Goal: Task Accomplishment & Management: Manage account settings

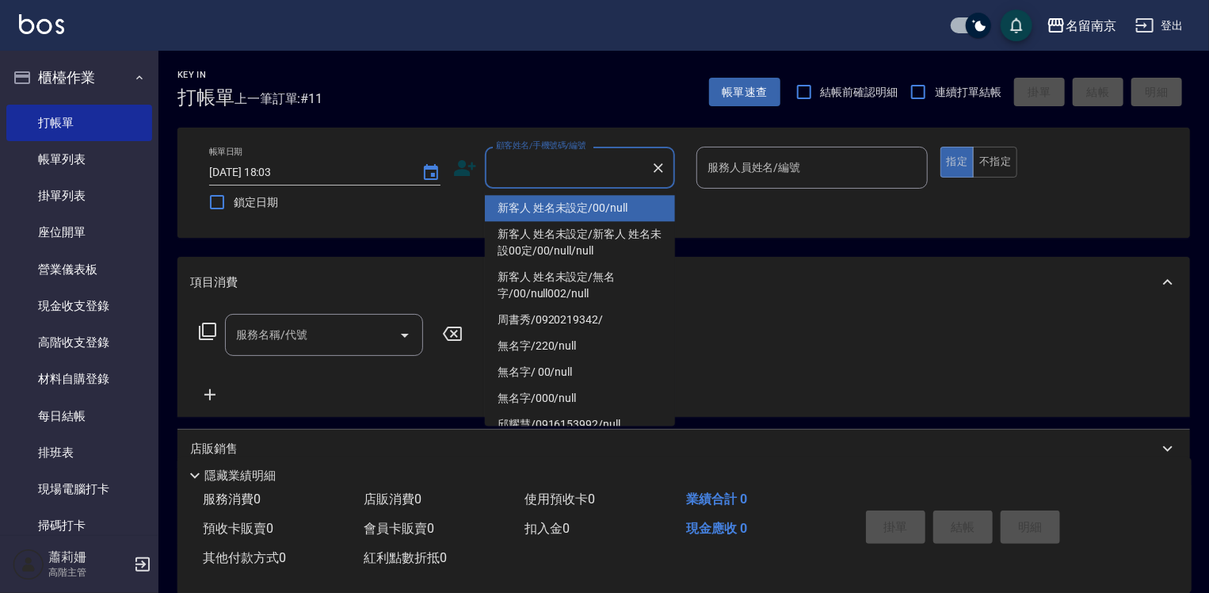
click at [573, 169] on input "顧客姓名/手機號碼/編號" at bounding box center [568, 168] width 152 height 28
type input "新客人 姓名未設定/00/null"
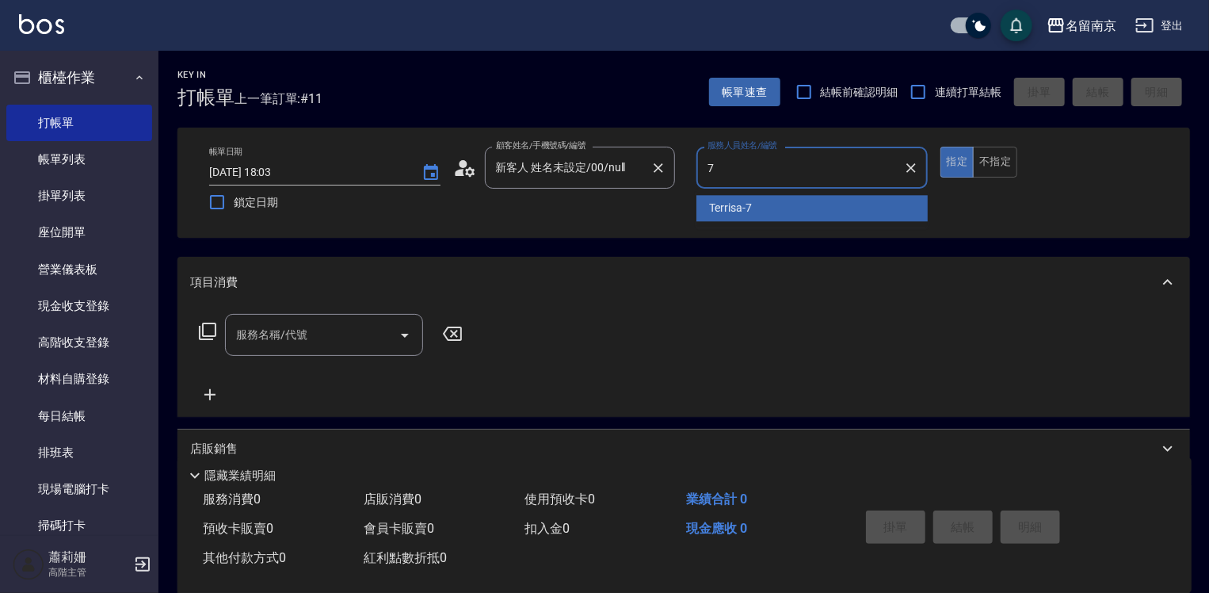
type input "Terrisa-7"
type button "true"
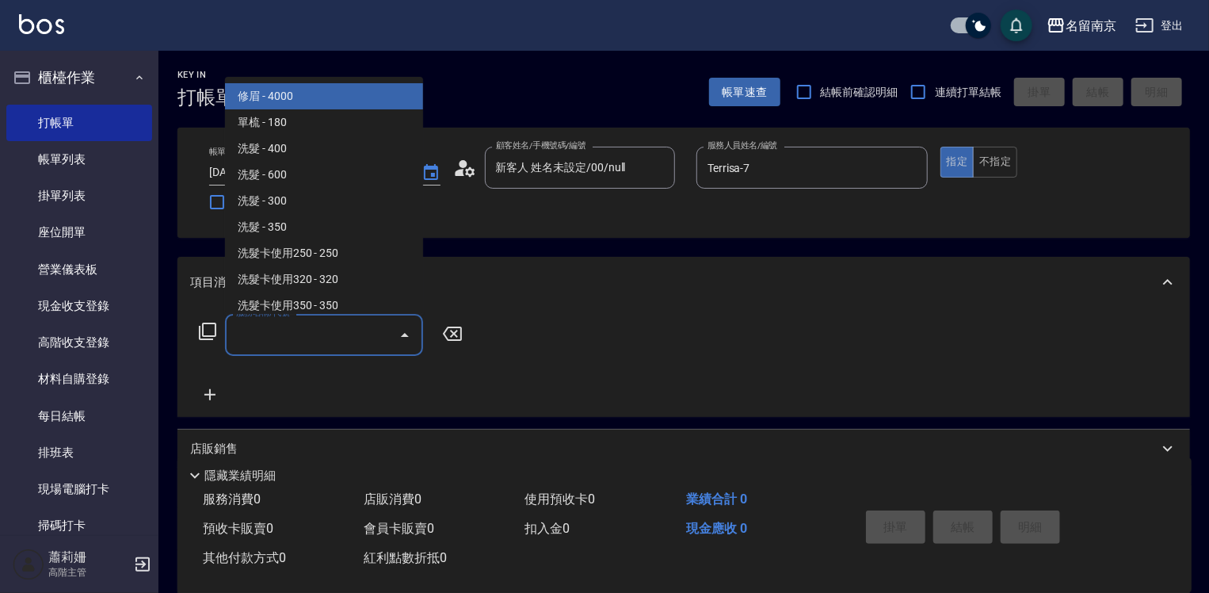
drag, startPoint x: 319, startPoint y: 331, endPoint x: 851, endPoint y: 346, distance: 532.0
click at [334, 323] on input "服務名稱/代號" at bounding box center [312, 335] width 160 height 28
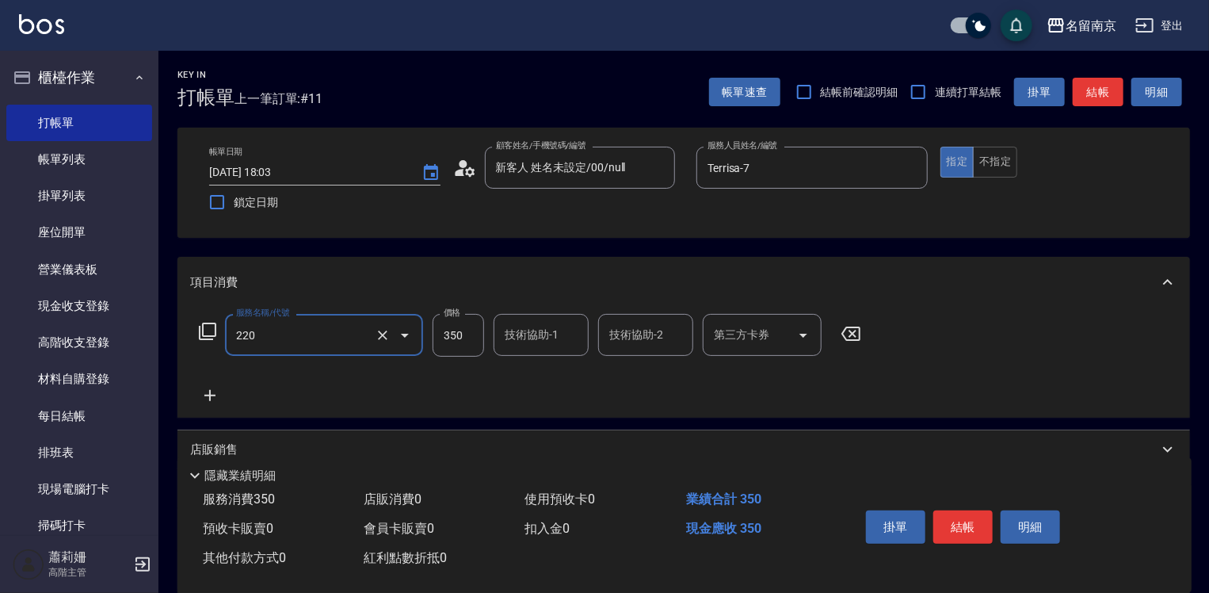
type input "洗髮(220)"
type input "370"
type input "Jenny-2"
click at [969, 510] on button "結帳" at bounding box center [963, 526] width 59 height 33
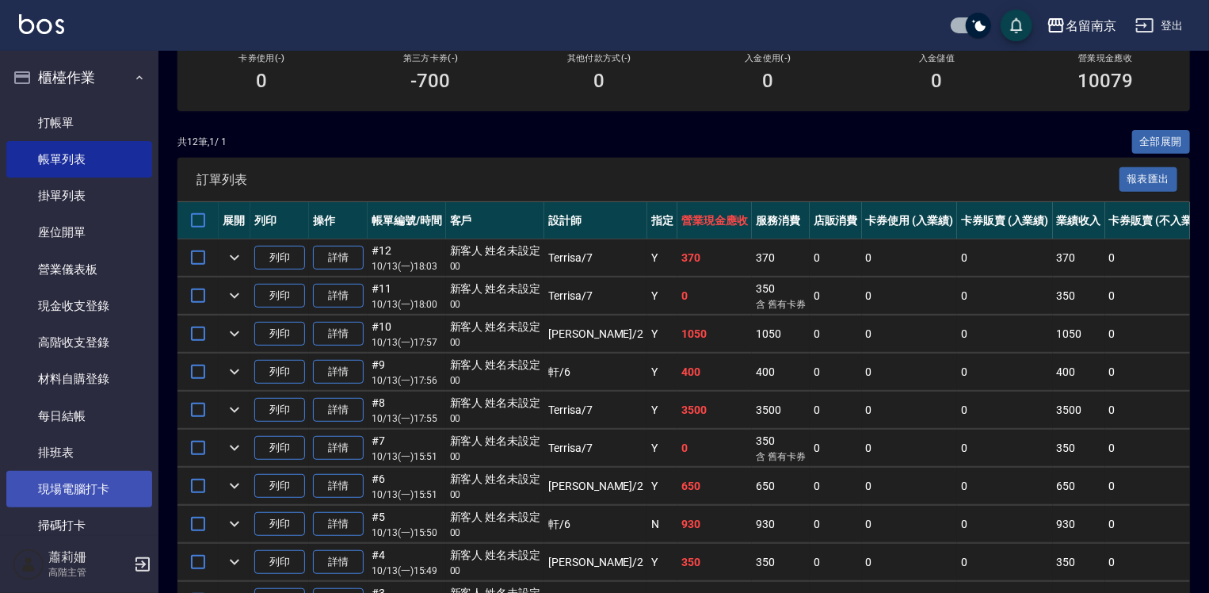
scroll to position [317, 0]
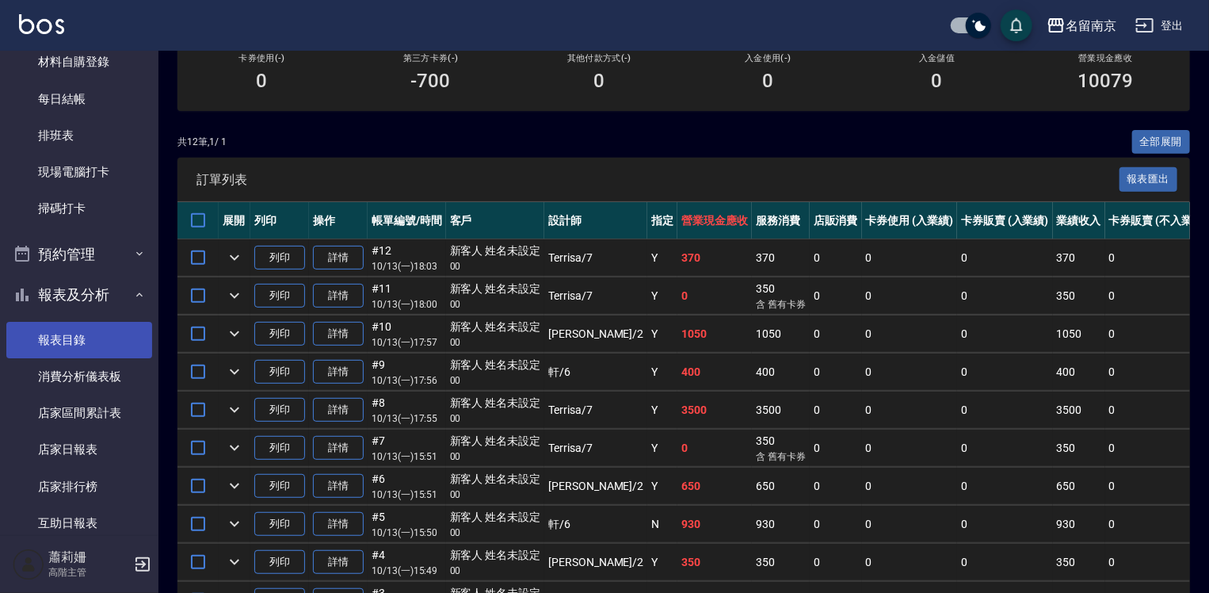
click at [67, 349] on link "報表目錄" at bounding box center [79, 340] width 146 height 36
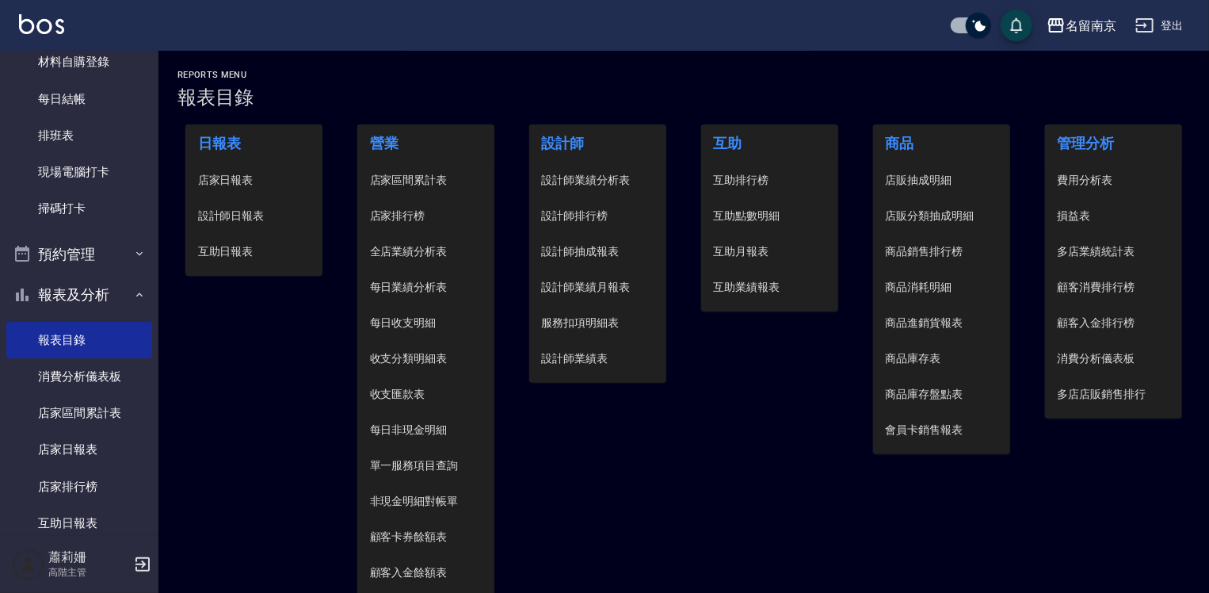
click at [216, 221] on span "設計師日報表" at bounding box center [254, 216] width 113 height 17
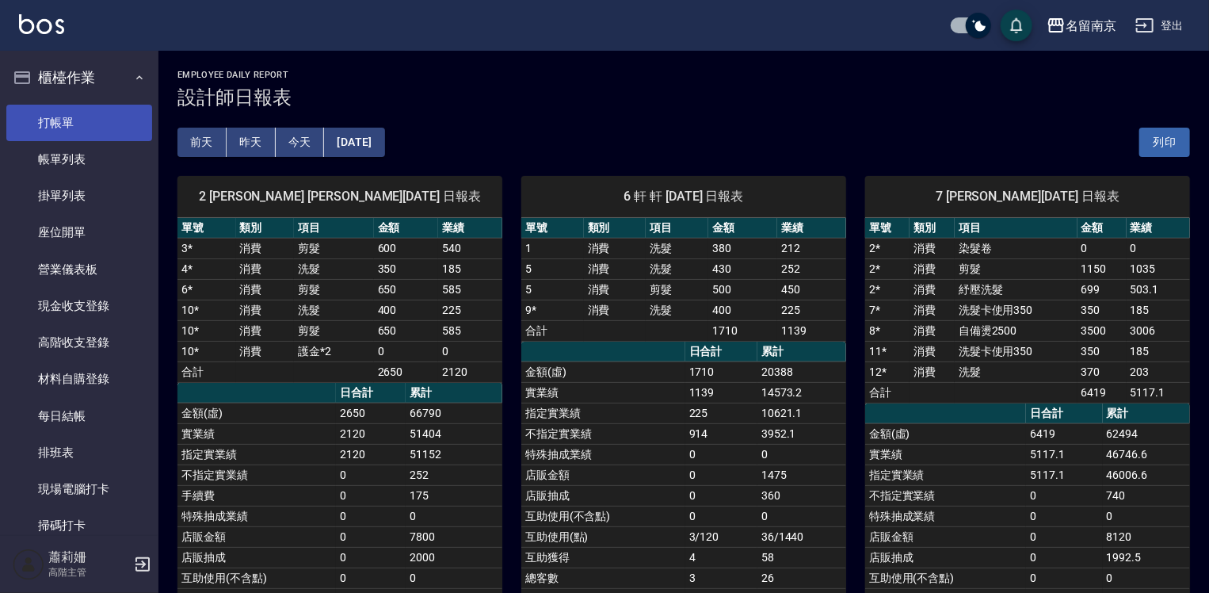
click at [89, 114] on link "打帳單" at bounding box center [79, 123] width 146 height 36
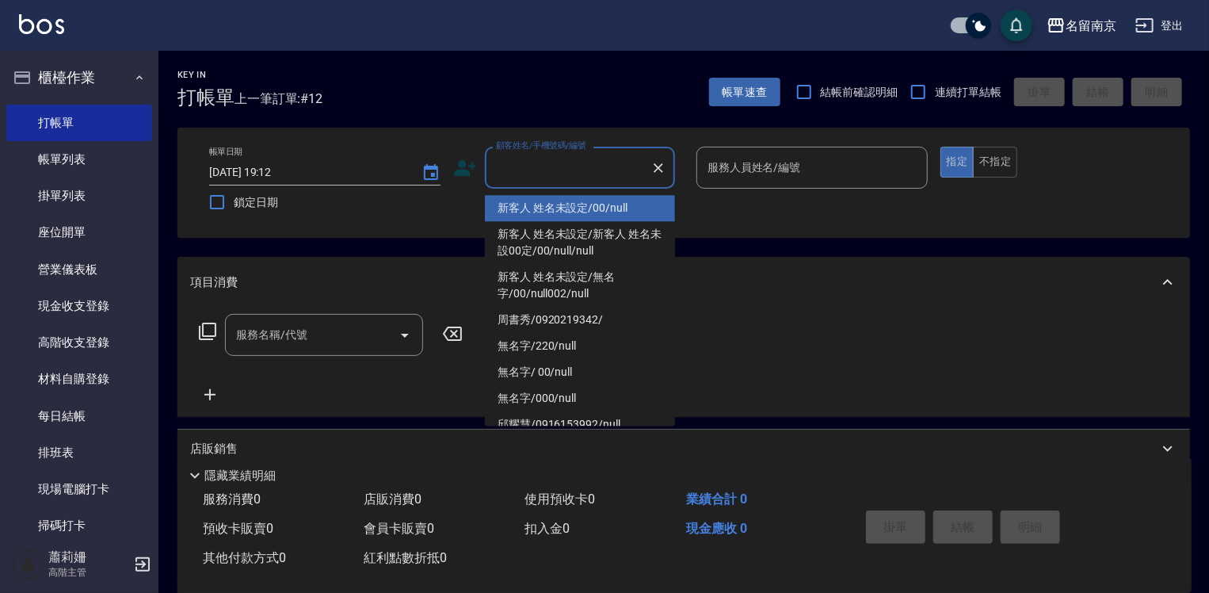
click at [544, 172] on input "顧客姓名/手機號碼/編號" at bounding box center [568, 168] width 152 height 28
click at [550, 192] on ul "新客人 姓名未設定/00/null 新客人 姓名未設定/新客人 姓名未設00定/00/null/null 新客人 姓名未設定/無名字/00/null002/n…" at bounding box center [580, 307] width 190 height 237
click at [555, 203] on li "新客人 姓名未設定/00/null" at bounding box center [580, 208] width 190 height 26
type input "新客人 姓名未設定/00/null"
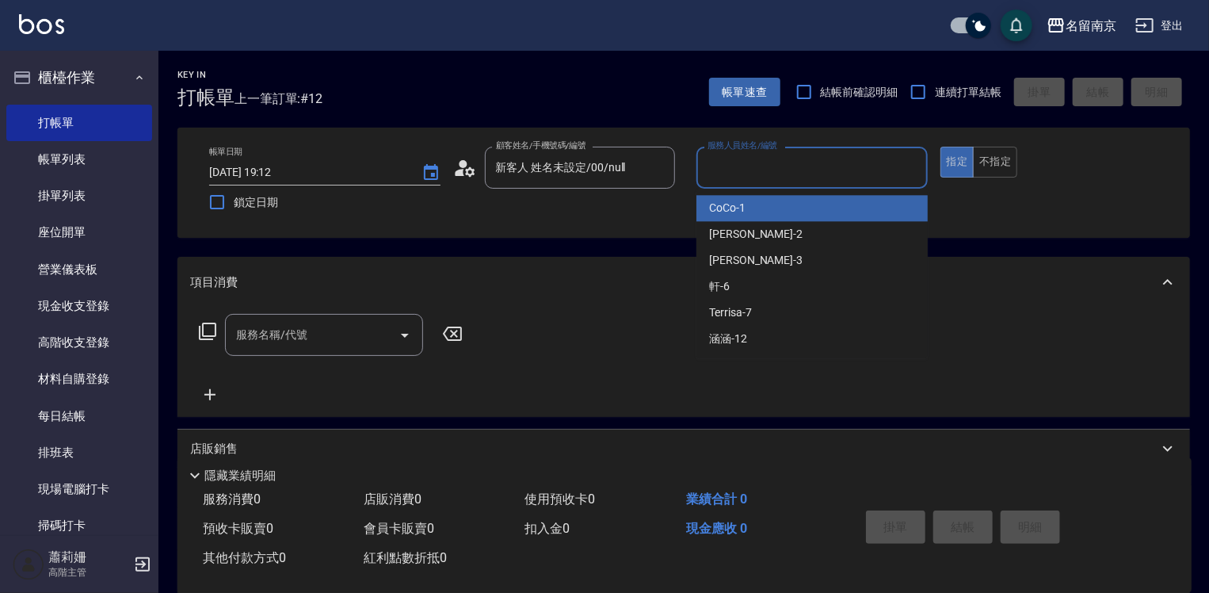
click at [790, 173] on input "服務人員姓名/編號" at bounding box center [812, 168] width 217 height 28
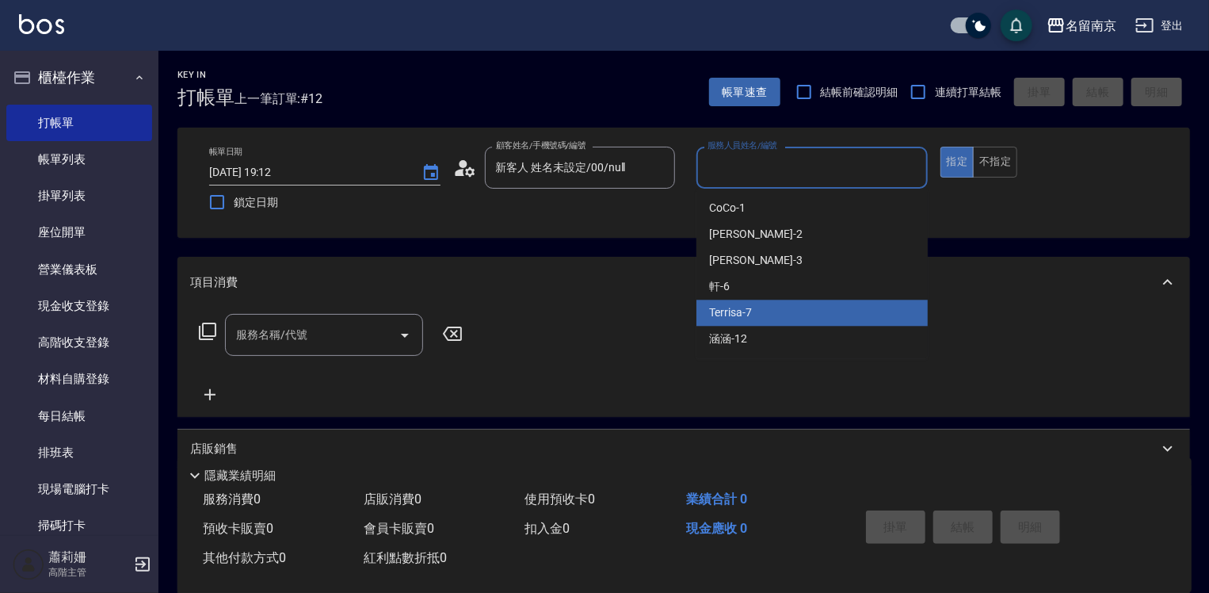
click at [745, 314] on span "Terrisa -7" at bounding box center [730, 312] width 43 height 17
type input "Terrisa-7"
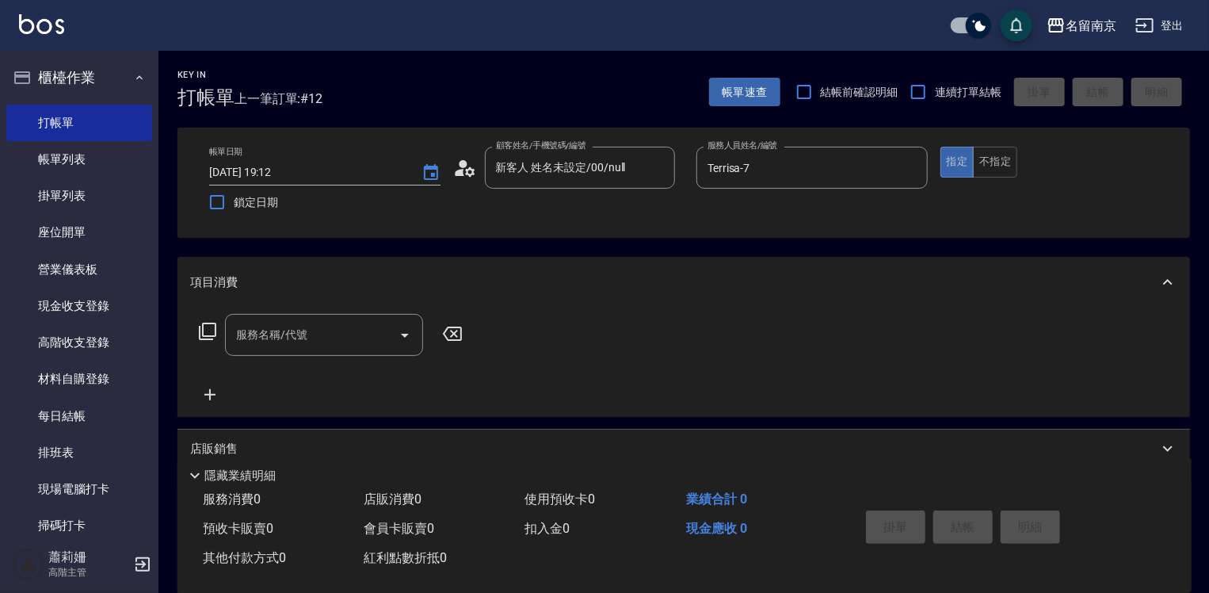
click at [213, 330] on icon at bounding box center [207, 331] width 19 height 19
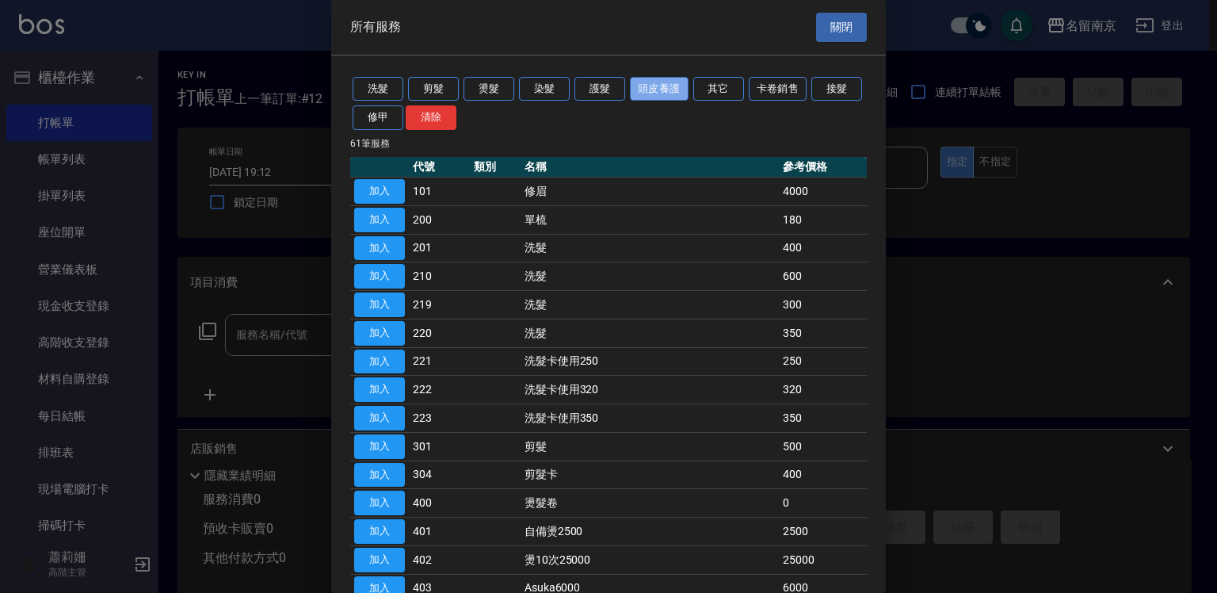
click at [661, 87] on button "頭皮養護" at bounding box center [659, 89] width 59 height 25
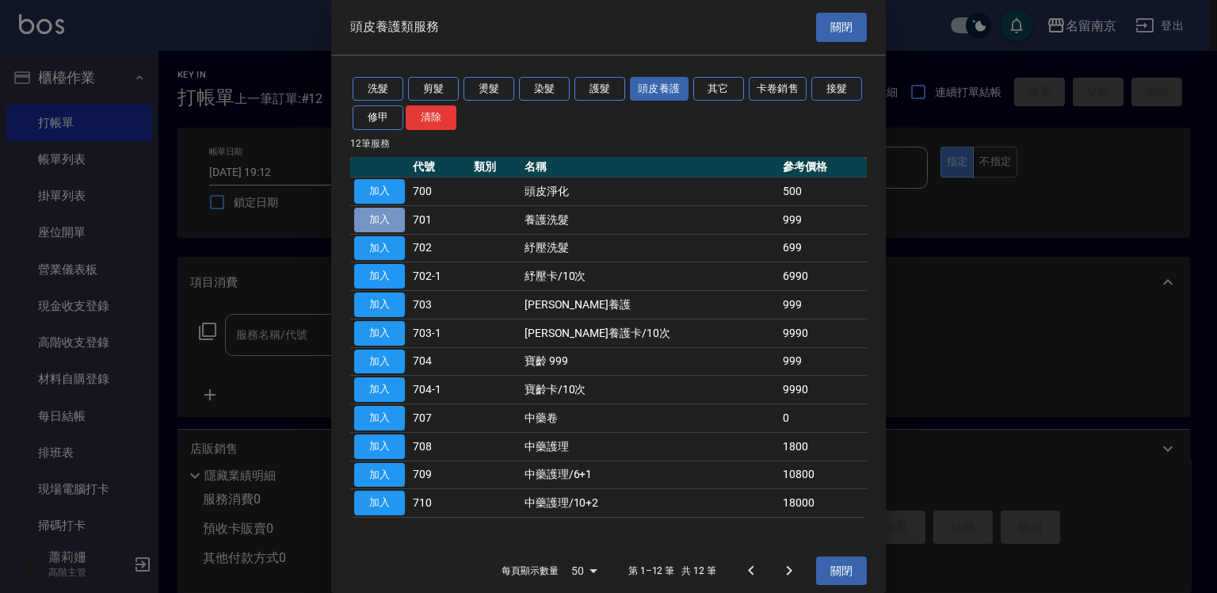
click at [392, 221] on button "加入" at bounding box center [379, 220] width 51 height 25
type input "養護洗髮(701)"
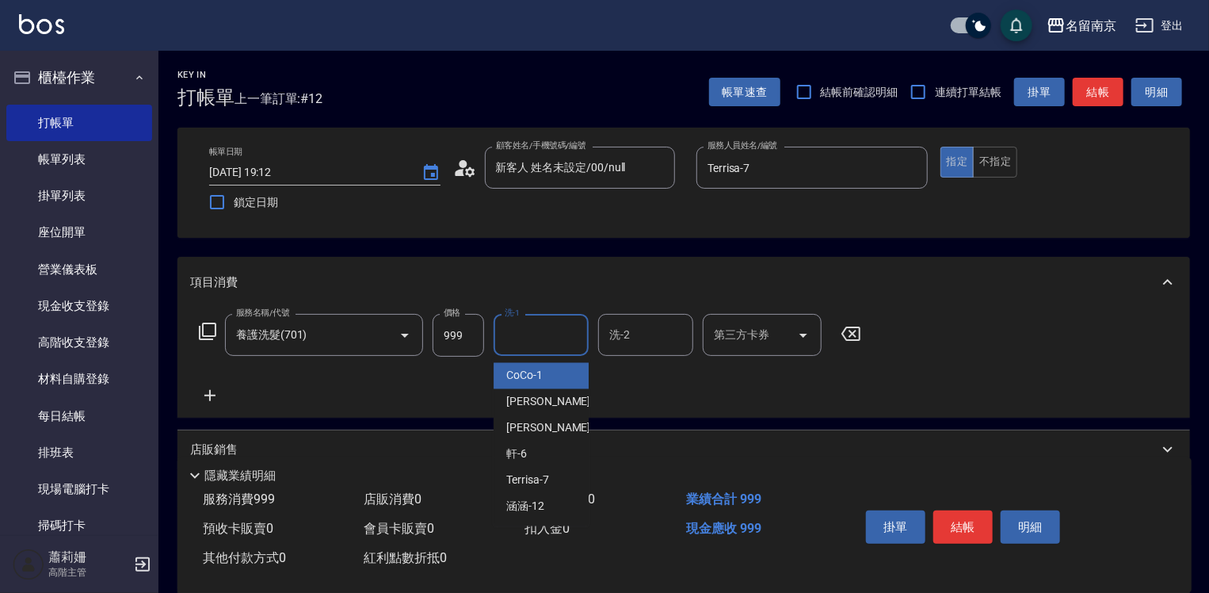
click at [539, 331] on input "洗-1" at bounding box center [541, 335] width 81 height 28
type input "Terrisa-7"
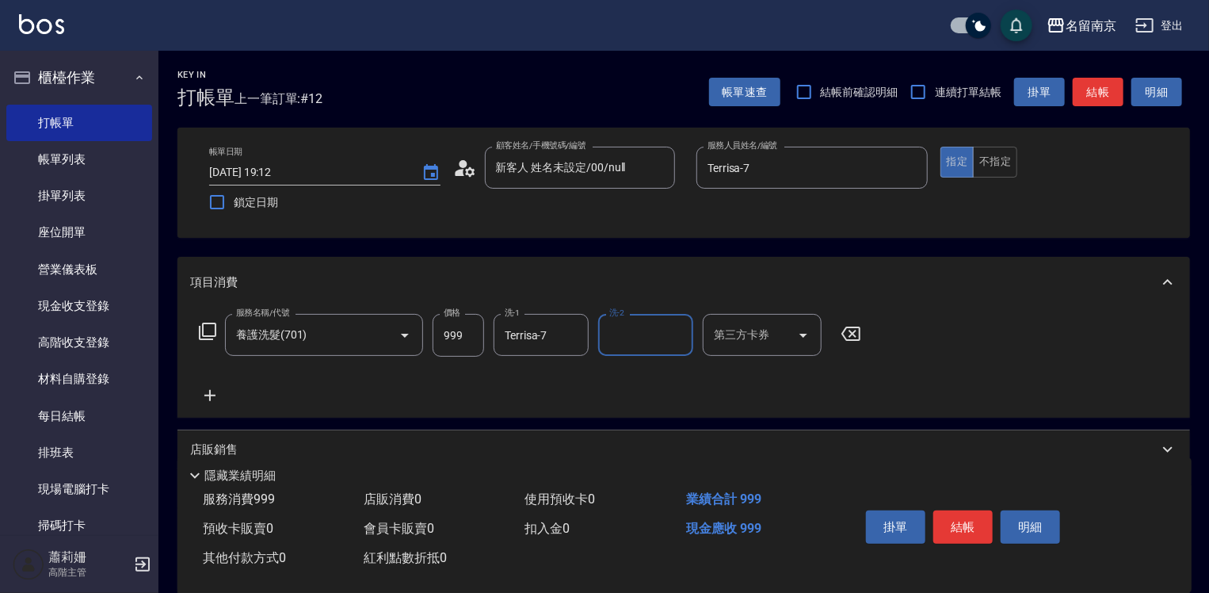
click at [451, 330] on input "999" at bounding box center [459, 335] width 52 height 43
type input "1000"
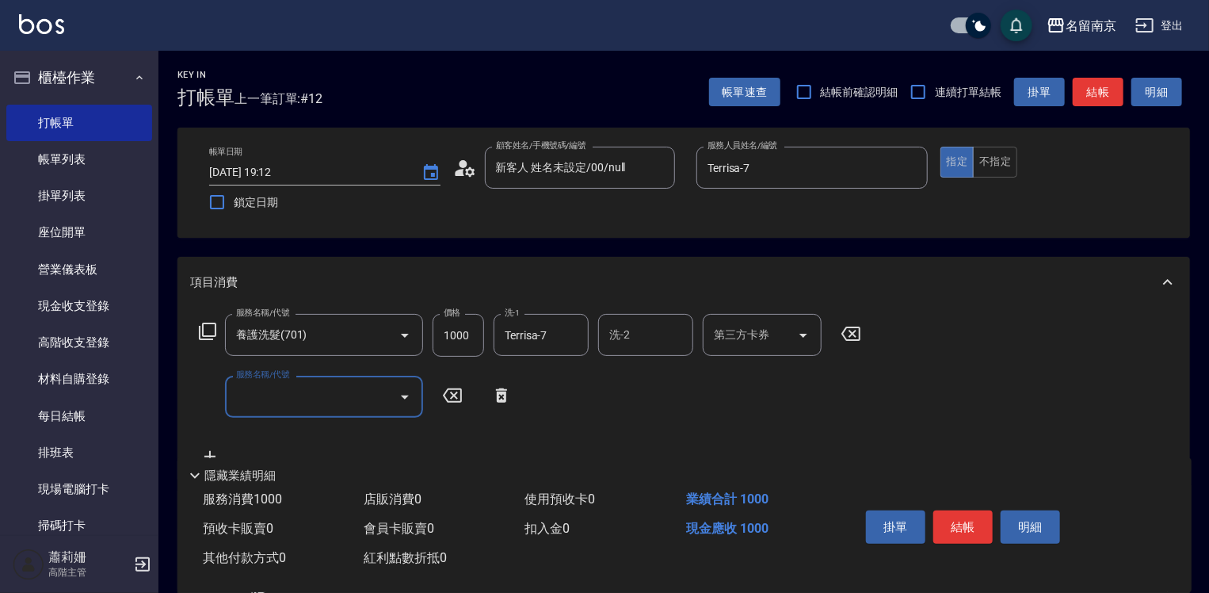
scroll to position [159, 0]
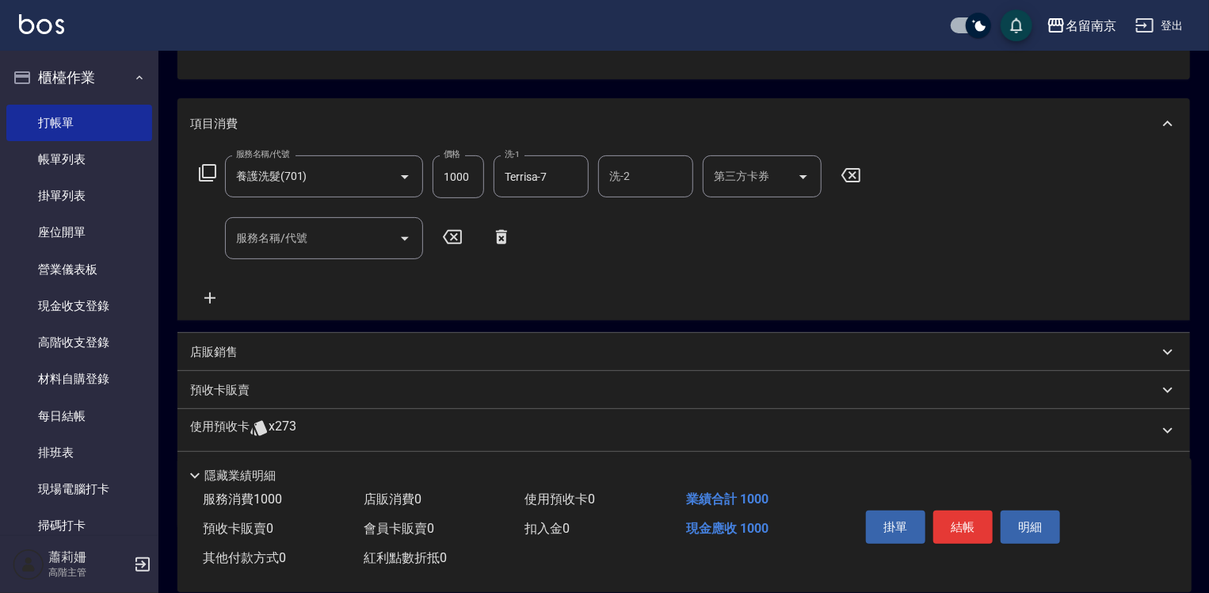
click at [206, 174] on icon at bounding box center [207, 172] width 19 height 19
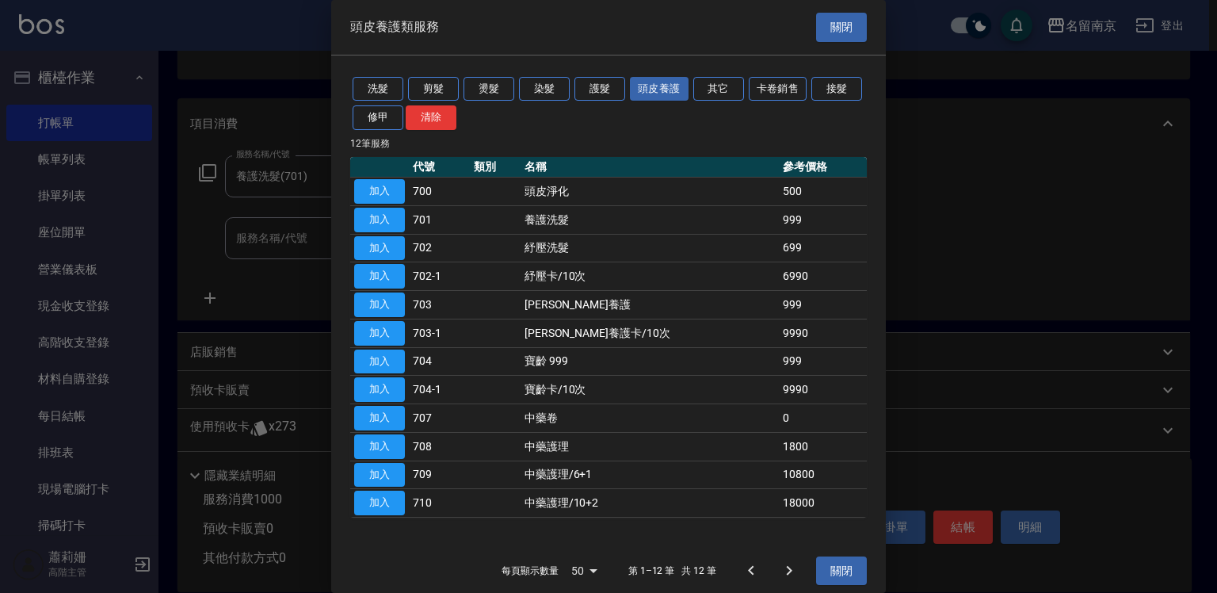
click at [380, 75] on div "洗髮 剪髮 燙髮 染髮 護髮 頭皮養護 其它 卡卷銷售 接髮 修甲 清除" at bounding box center [608, 104] width 517 height 59
click at [380, 82] on button "洗髮" at bounding box center [378, 89] width 51 height 25
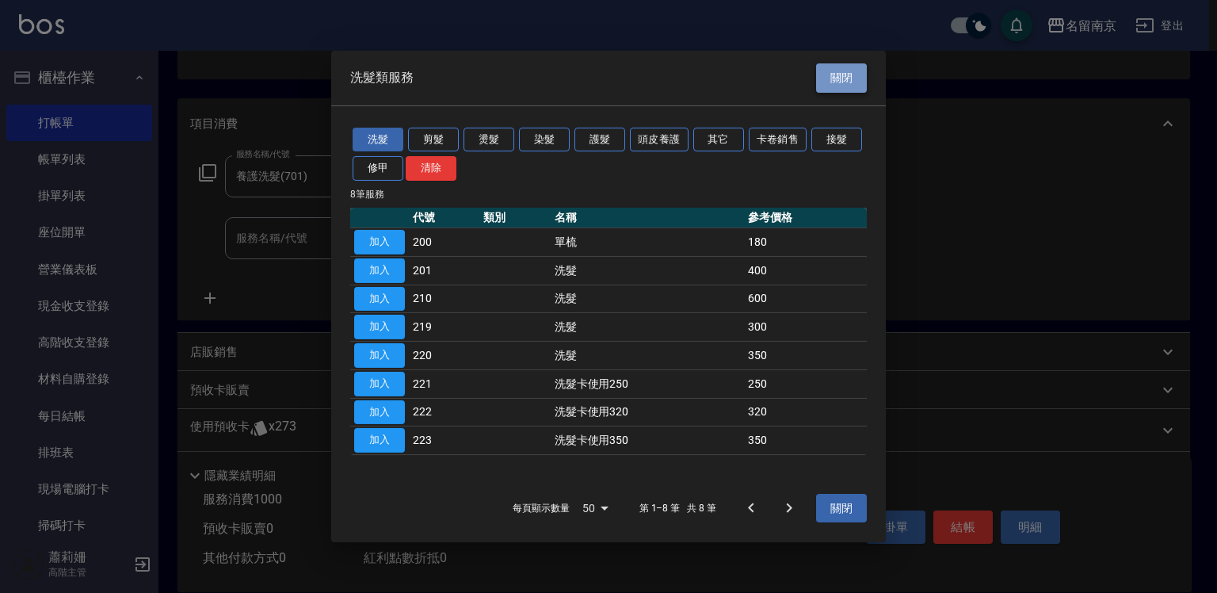
click at [826, 77] on button "關閉" at bounding box center [841, 77] width 51 height 29
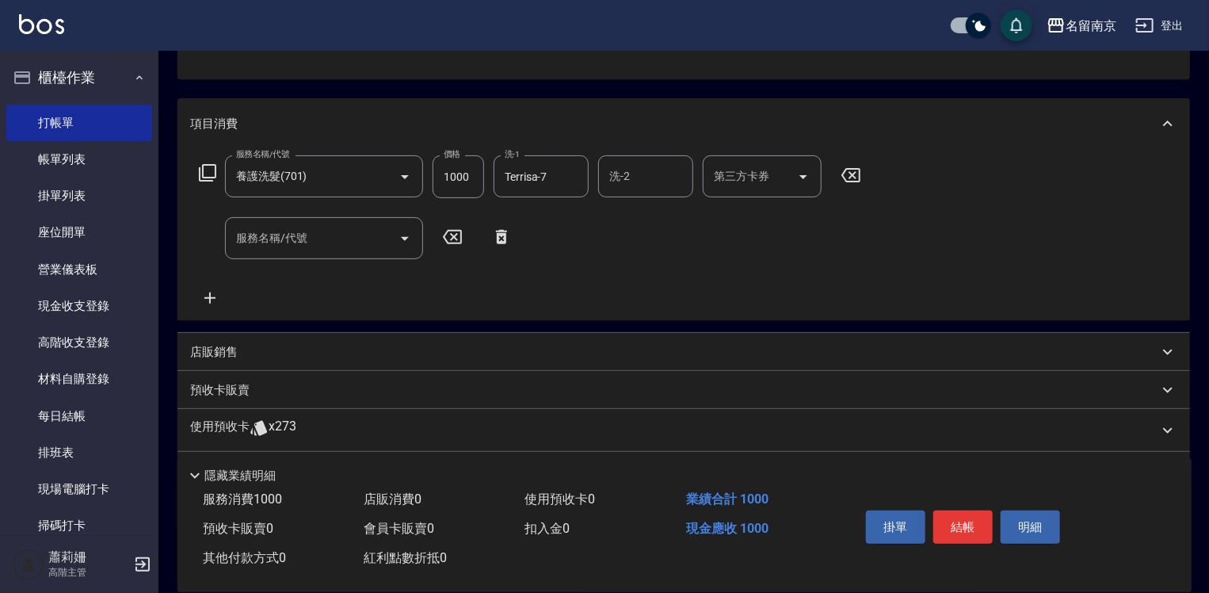
click at [329, 399] on div "預收卡販賣" at bounding box center [684, 390] width 1013 height 38
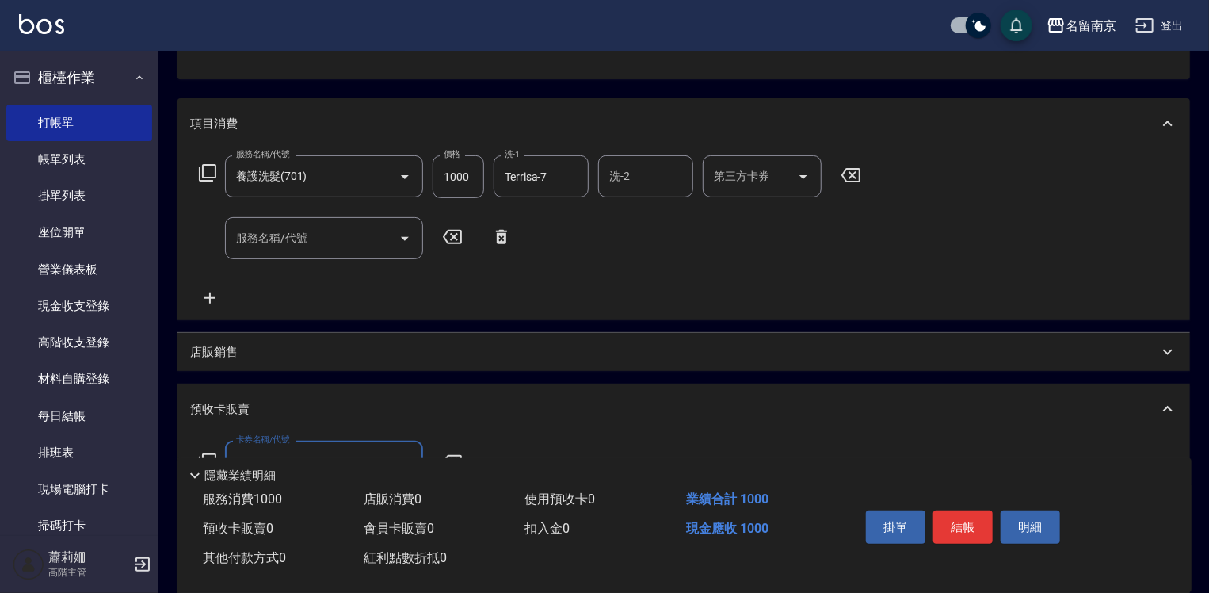
scroll to position [381, 0]
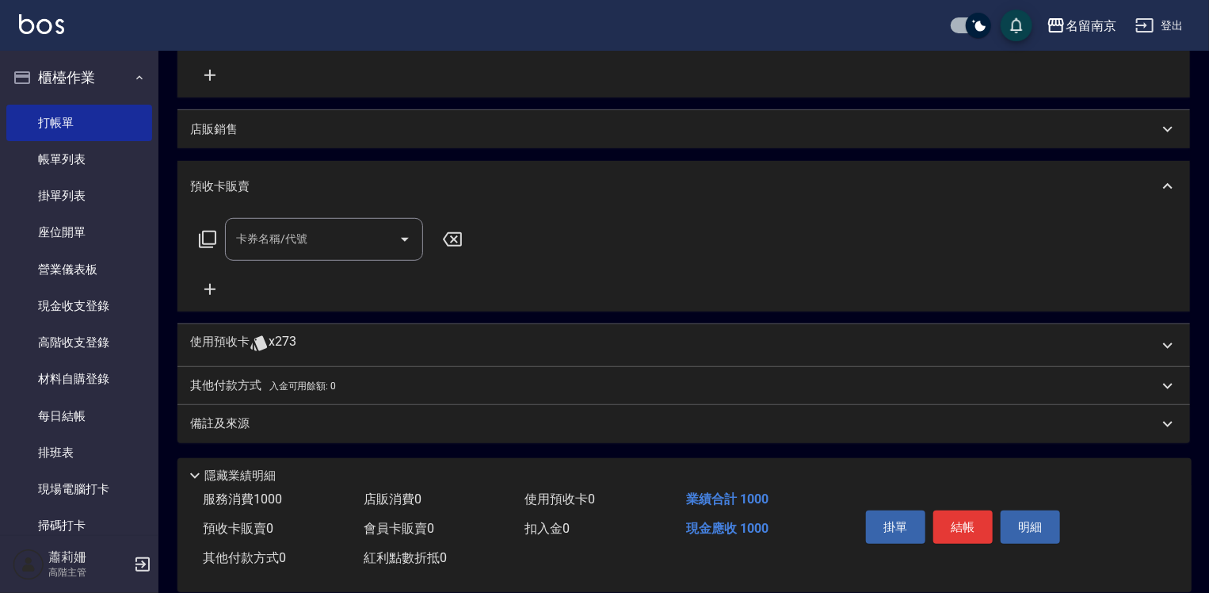
click at [203, 238] on icon at bounding box center [207, 239] width 17 height 17
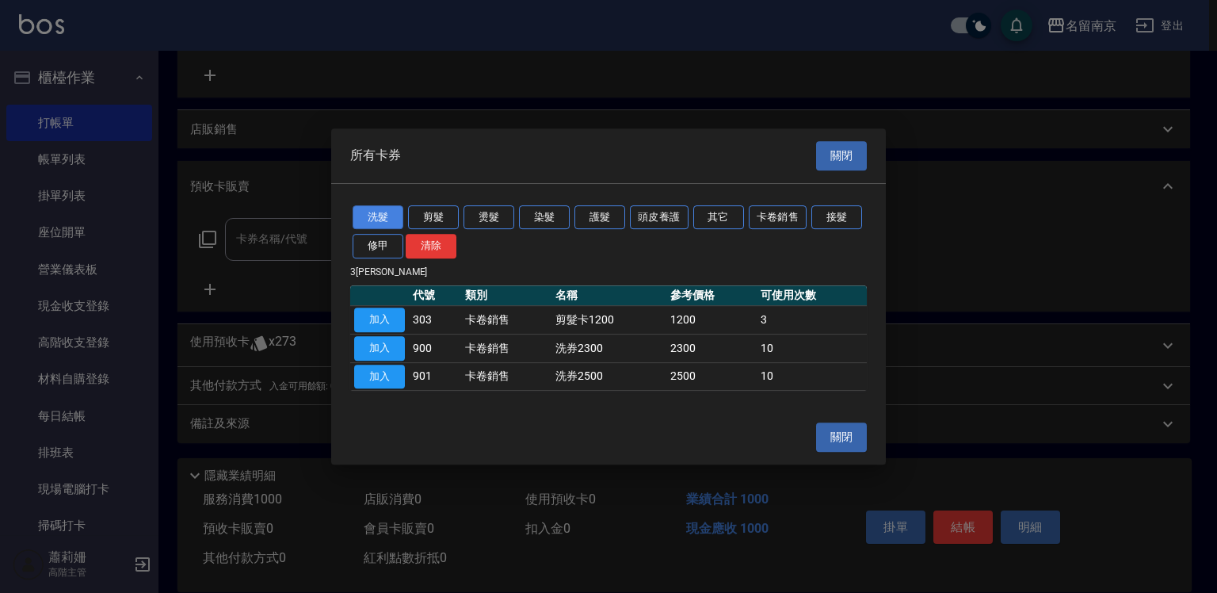
click at [368, 215] on button "洗髮" at bounding box center [378, 217] width 51 height 25
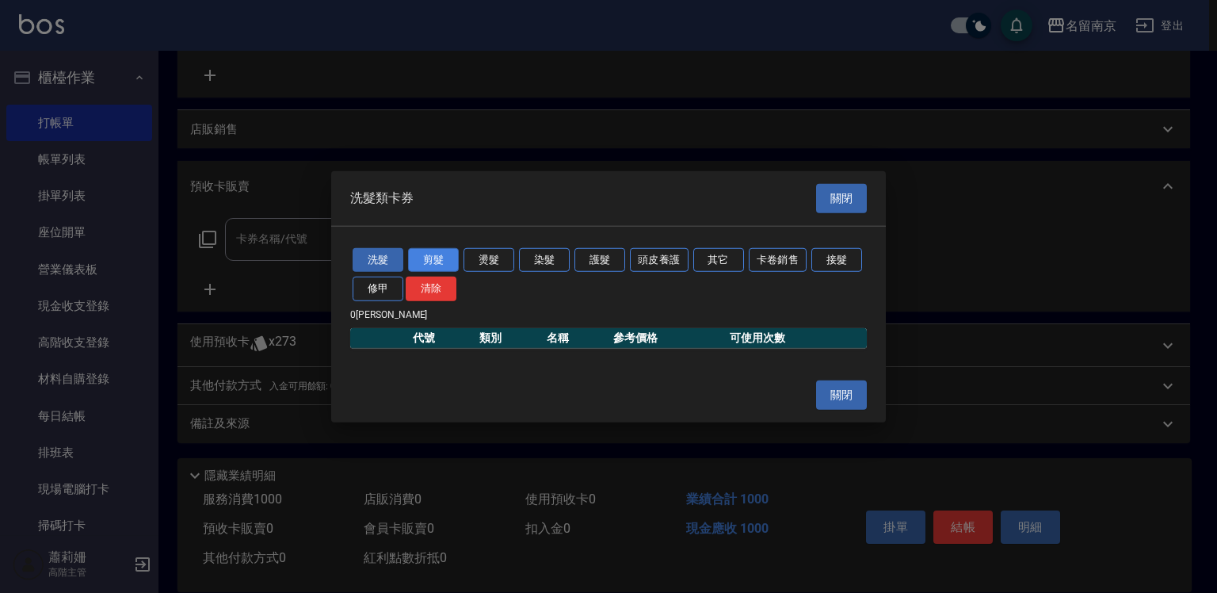
click at [430, 253] on button "剪髮" at bounding box center [433, 259] width 51 height 25
click at [384, 262] on button "洗髮" at bounding box center [378, 259] width 51 height 25
click at [843, 191] on button "關閉" at bounding box center [841, 198] width 51 height 29
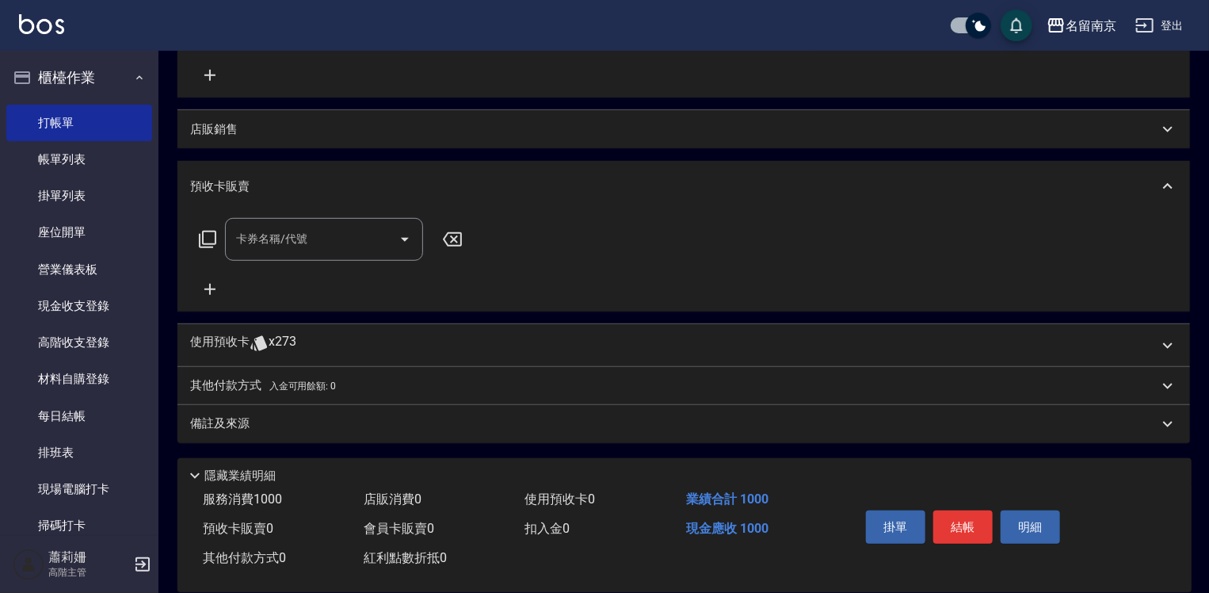
click at [209, 235] on icon at bounding box center [207, 239] width 19 height 19
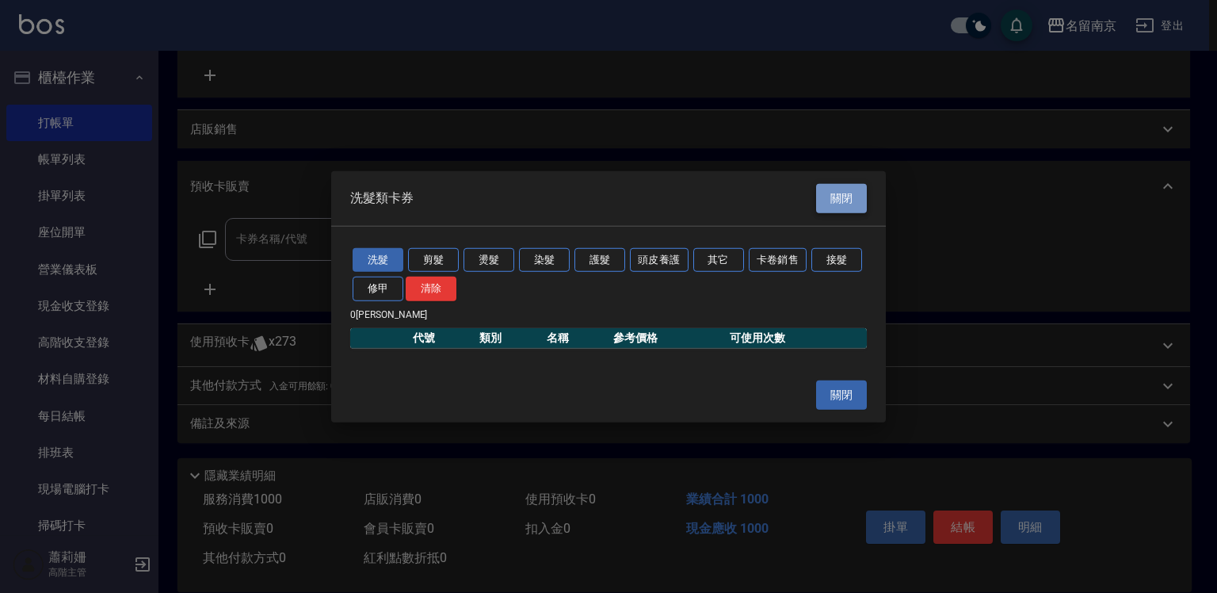
click at [846, 201] on button "關閉" at bounding box center [841, 198] width 51 height 29
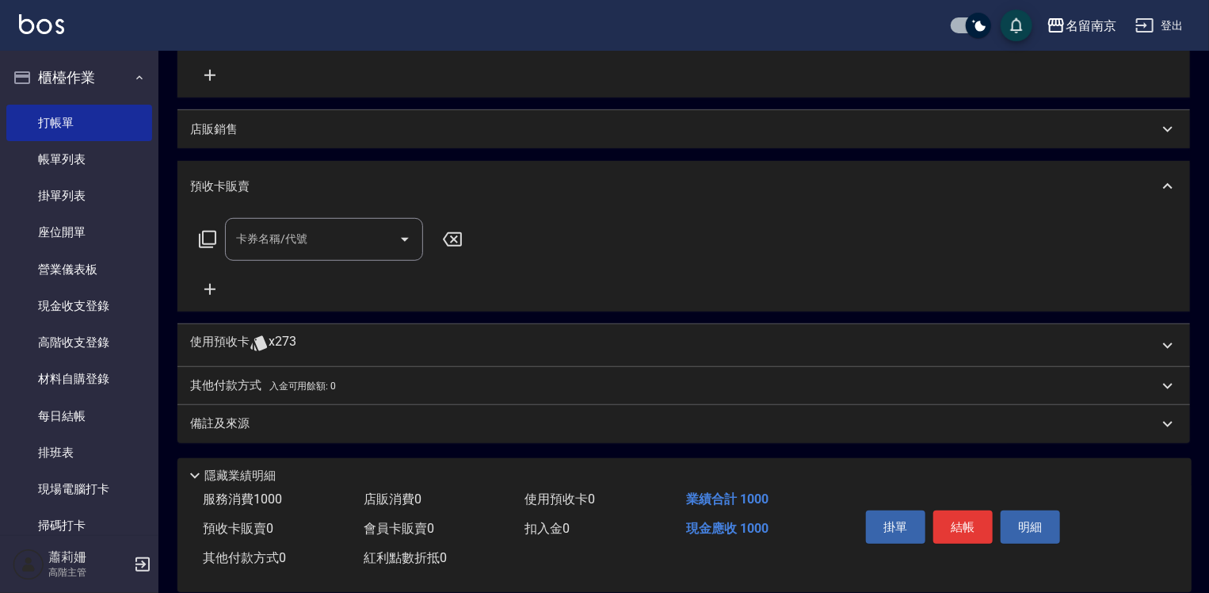
click at [202, 235] on icon at bounding box center [207, 239] width 17 height 17
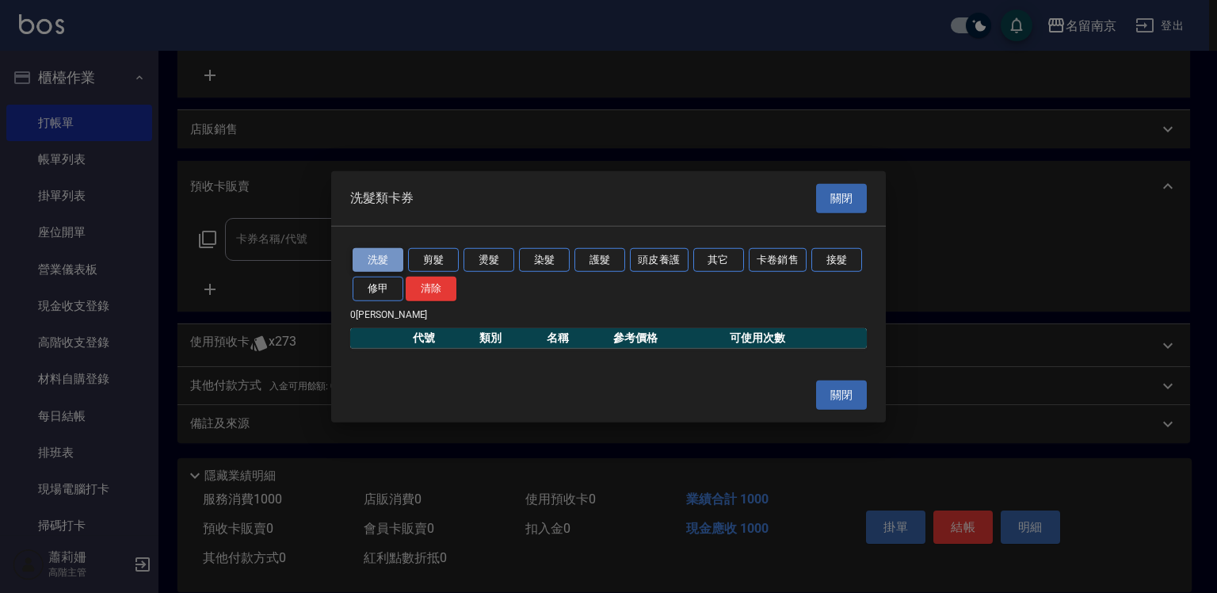
click at [375, 256] on button "洗髮" at bounding box center [378, 259] width 51 height 25
click at [689, 259] on div "洗髮 剪髮 燙髮 染髮 護髮 頭皮養護 其它 卡卷銷售 接髮 修甲 清除" at bounding box center [608, 274] width 517 height 59
click at [708, 258] on button "其它" at bounding box center [718, 259] width 51 height 25
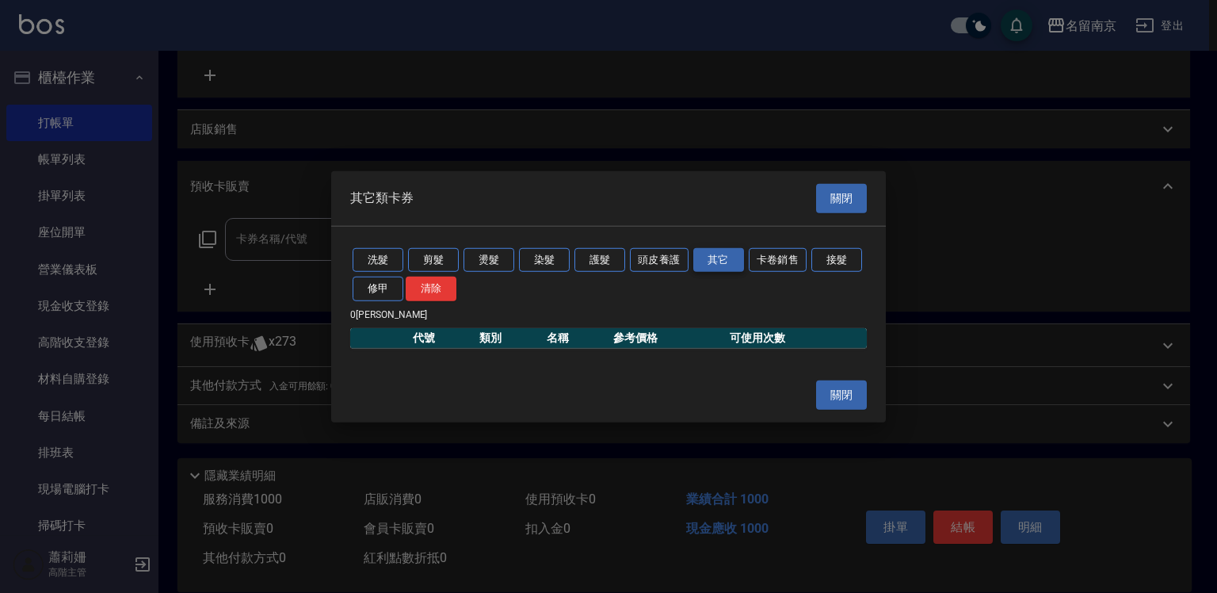
click at [708, 258] on button "其它" at bounding box center [718, 259] width 51 height 25
click at [649, 266] on button "頭皮養護" at bounding box center [659, 259] width 59 height 25
click at [731, 261] on button "其它" at bounding box center [718, 259] width 51 height 25
click at [372, 254] on button "洗髮" at bounding box center [378, 259] width 51 height 25
click at [850, 202] on button "關閉" at bounding box center [841, 198] width 51 height 29
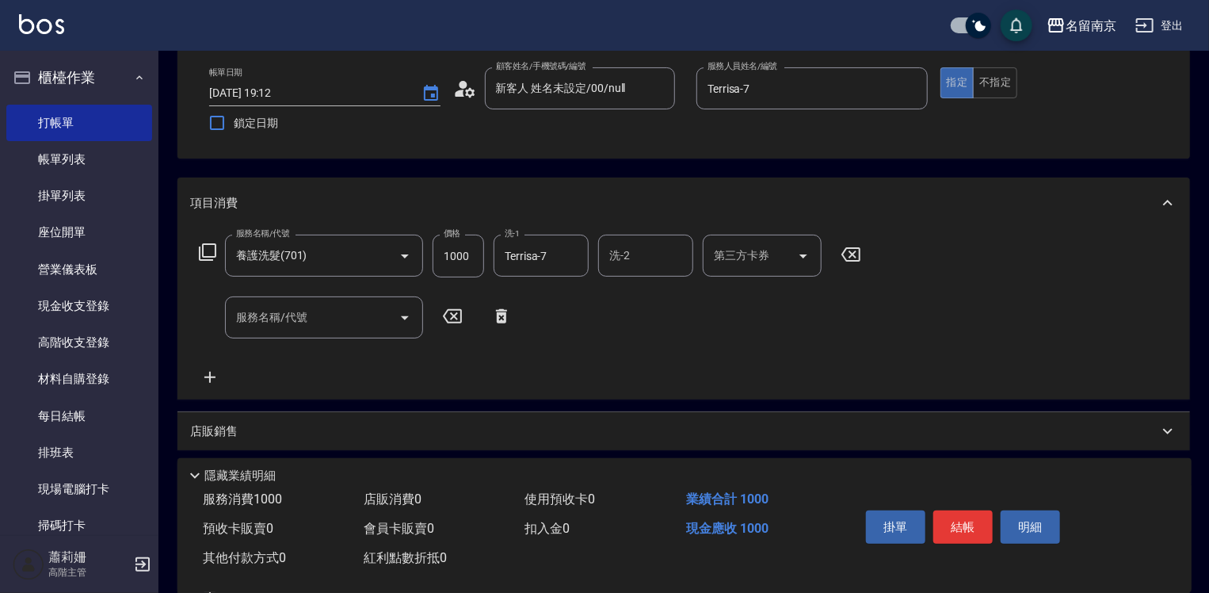
scroll to position [159, 0]
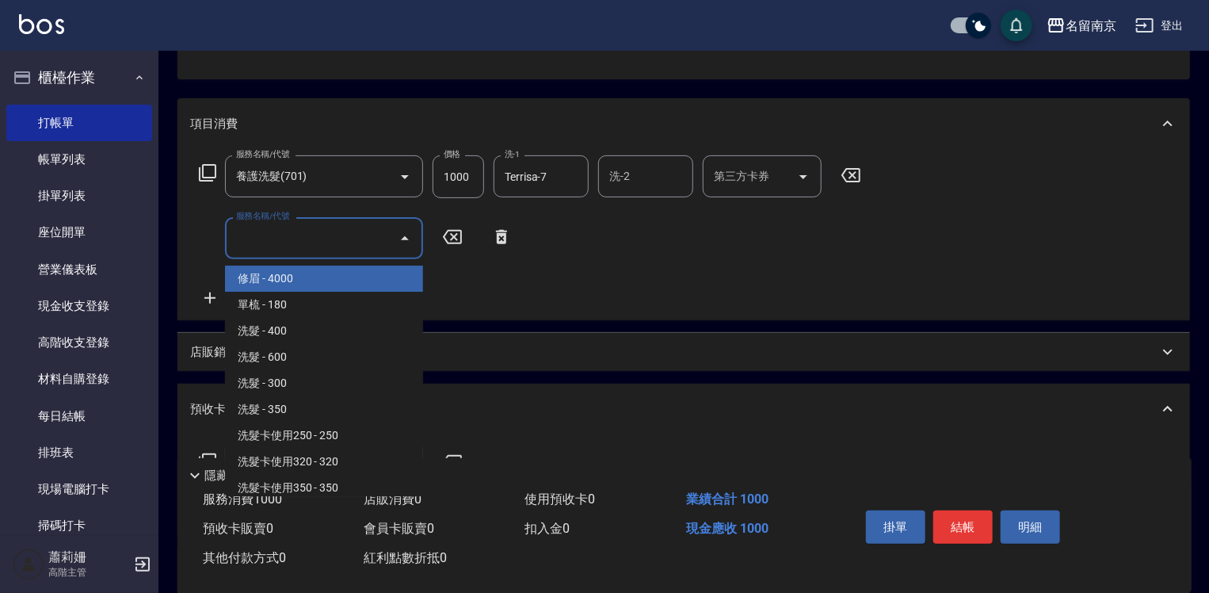
click at [277, 248] on input "服務名稱/代號" at bounding box center [312, 238] width 160 height 28
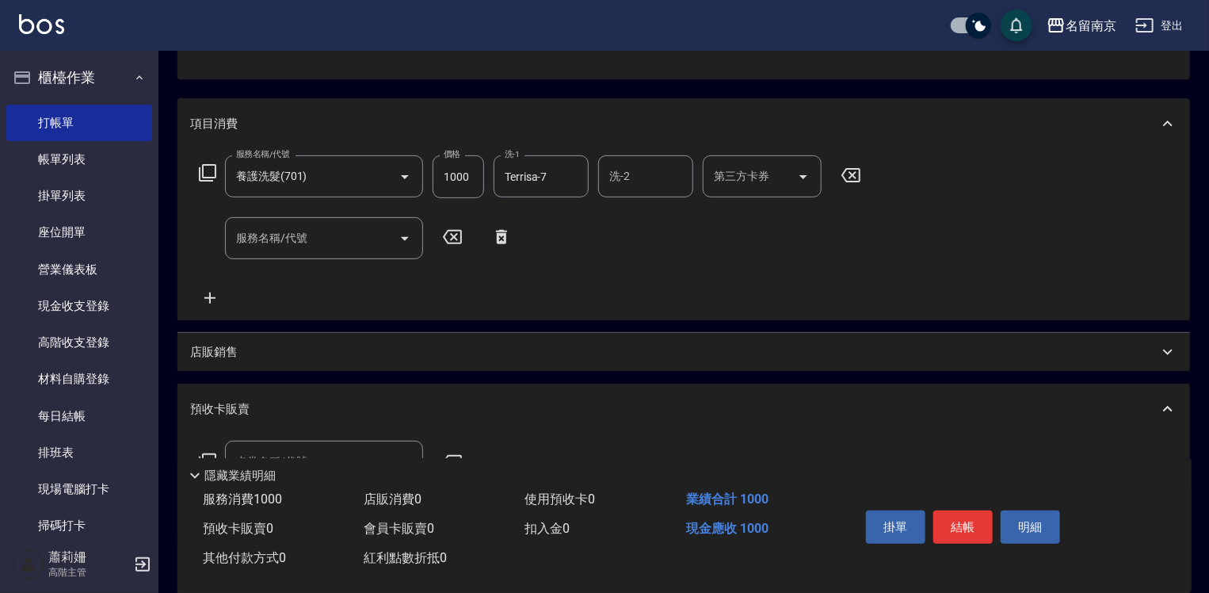
click at [504, 234] on icon at bounding box center [501, 237] width 11 height 14
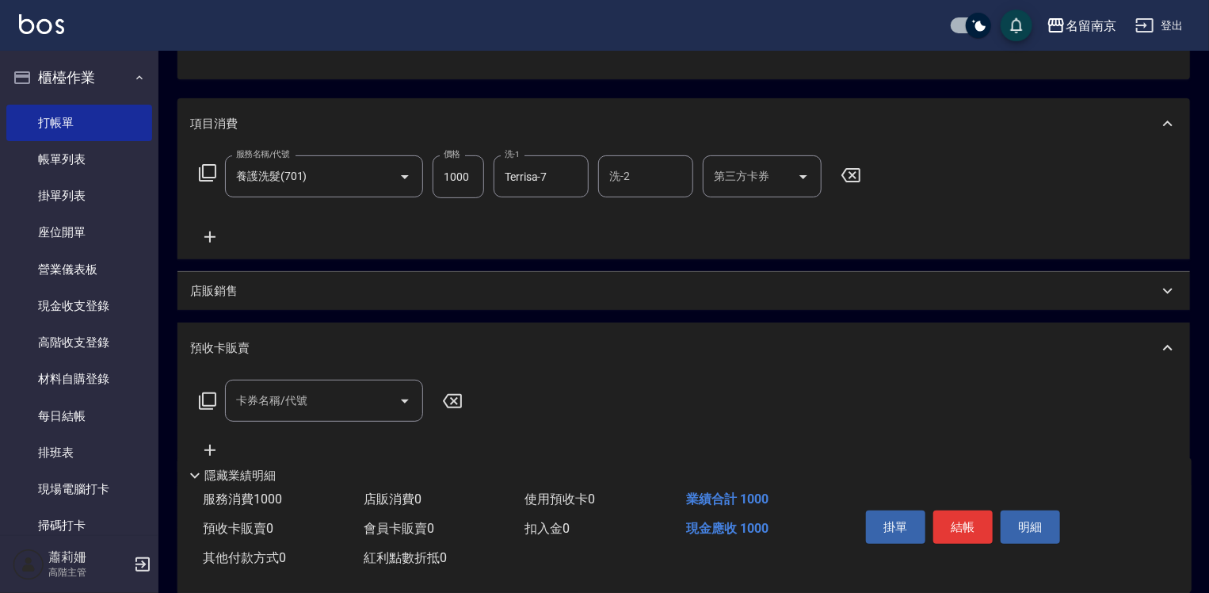
scroll to position [320, 0]
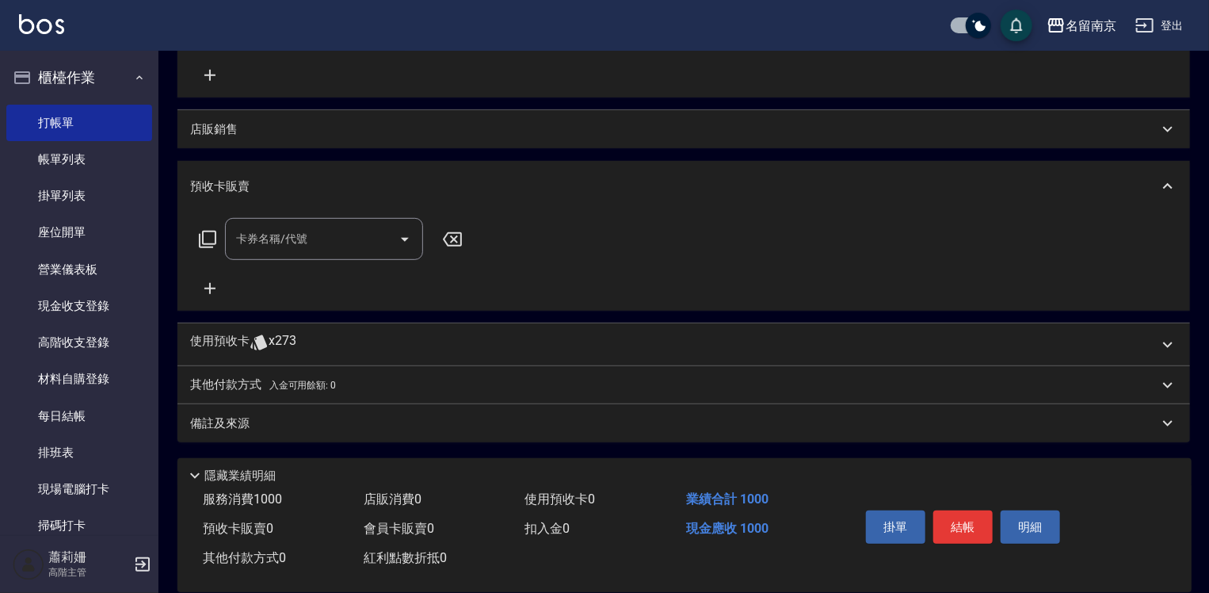
click at [279, 378] on p "其他付款方式 入金可用餘額: 0" at bounding box center [263, 384] width 146 height 17
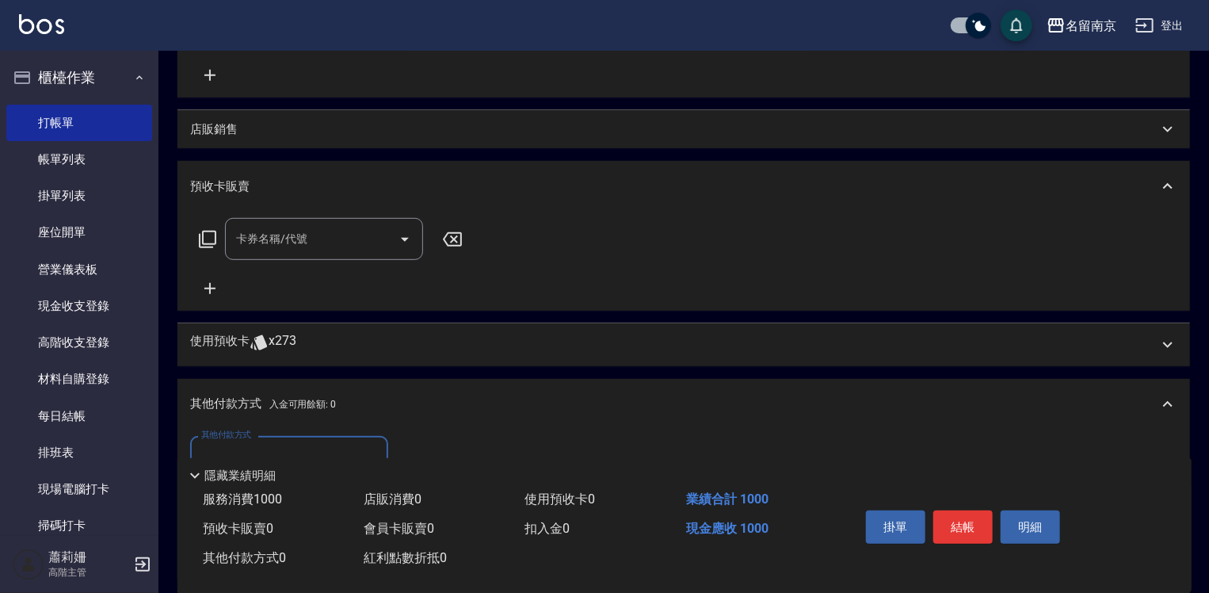
scroll to position [479, 0]
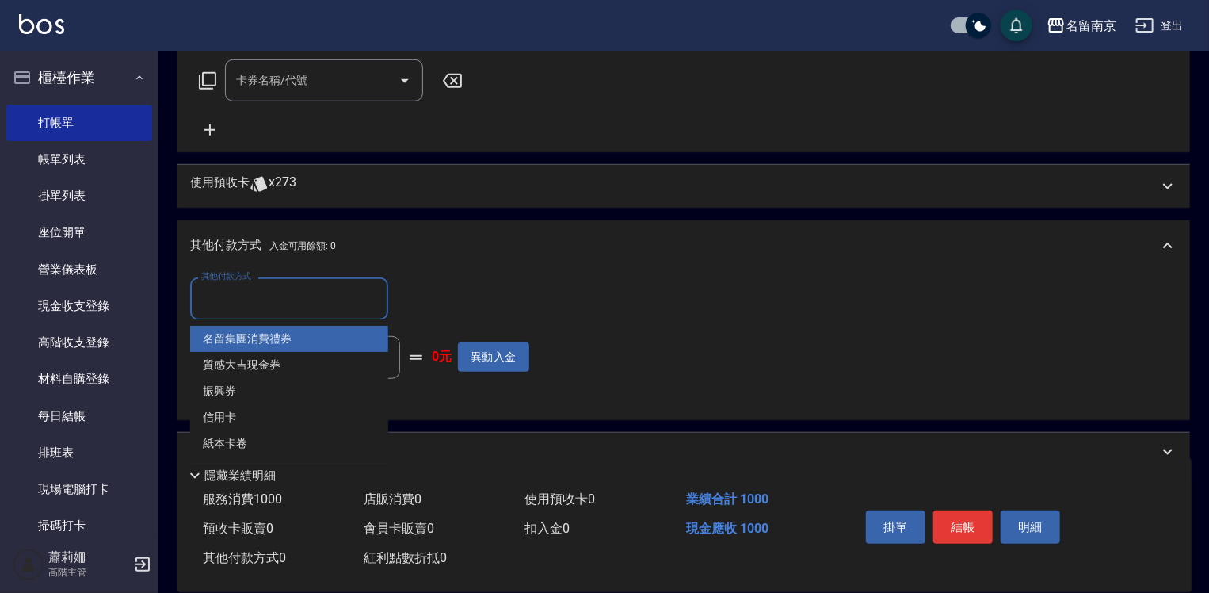
click at [233, 304] on input "其他付款方式" at bounding box center [289, 299] width 184 height 28
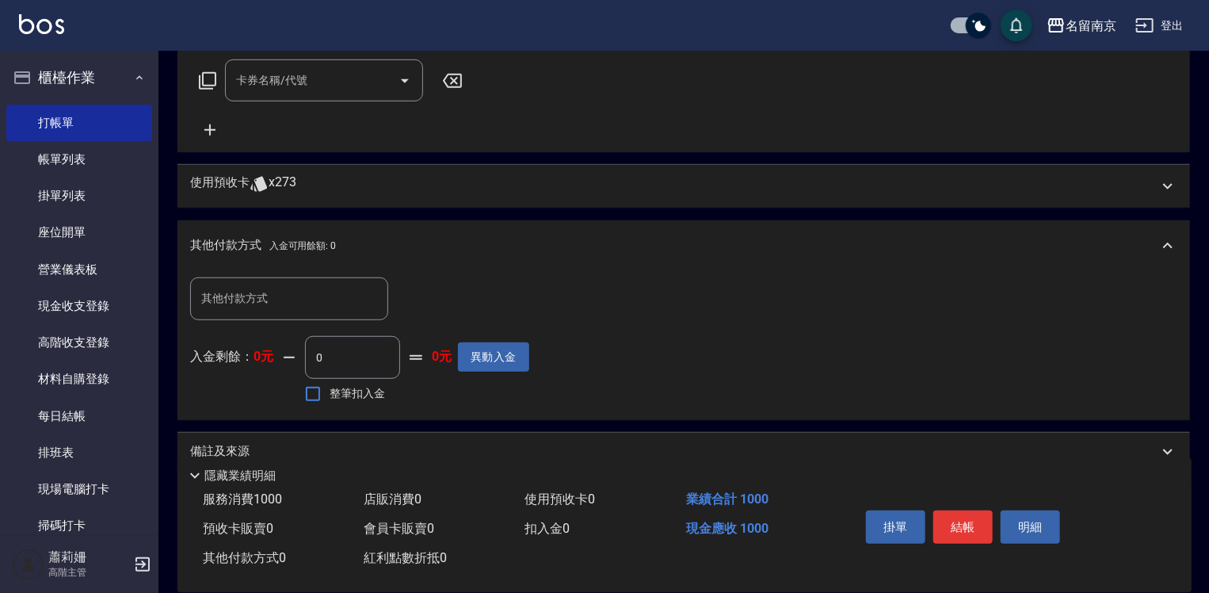
click at [534, 268] on div "其他付款方式 入金可用餘額: 0" at bounding box center [684, 245] width 1013 height 51
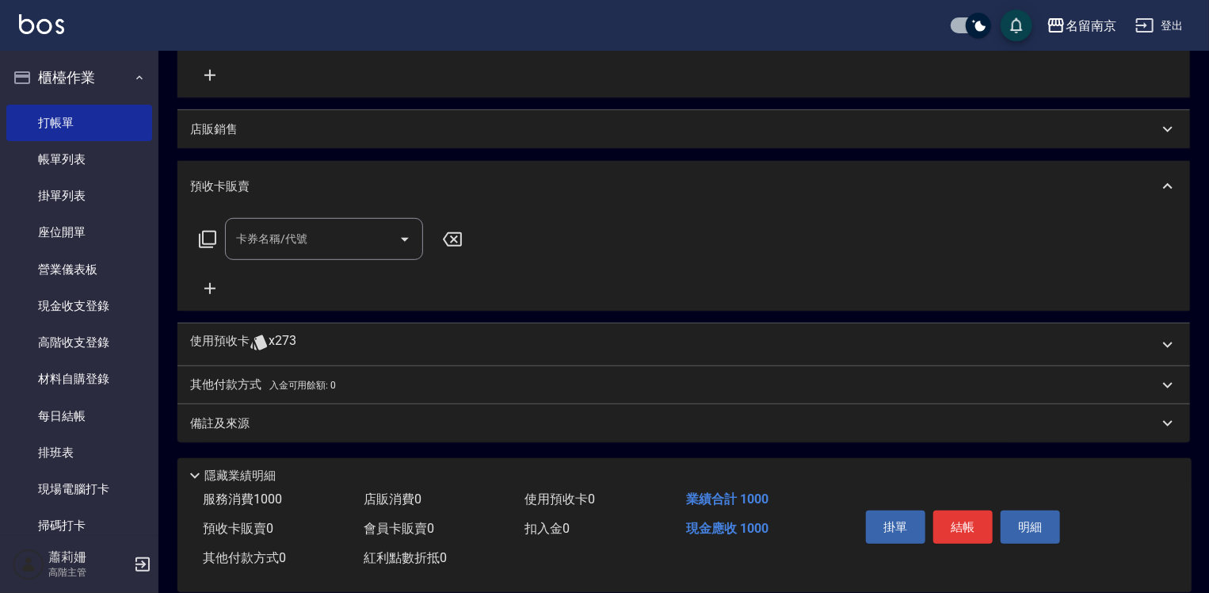
scroll to position [320, 0]
click at [268, 229] on input "卡券名稱/代號" at bounding box center [312, 239] width 160 height 28
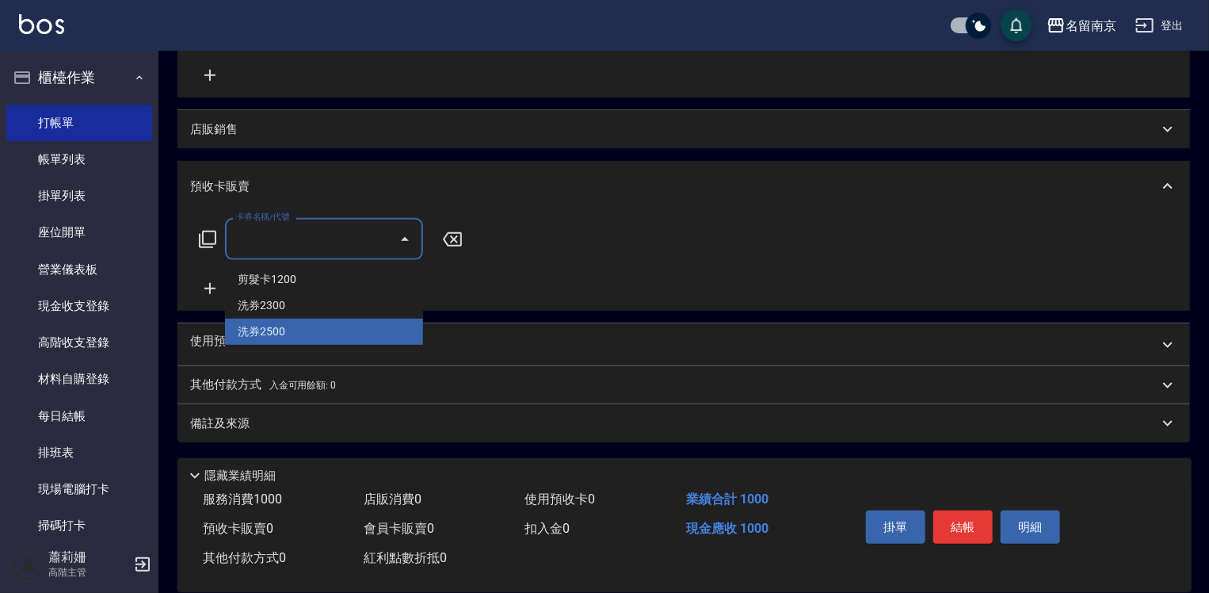
click at [290, 329] on span "洗券2500" at bounding box center [324, 332] width 198 height 26
type input "洗券2500(901)"
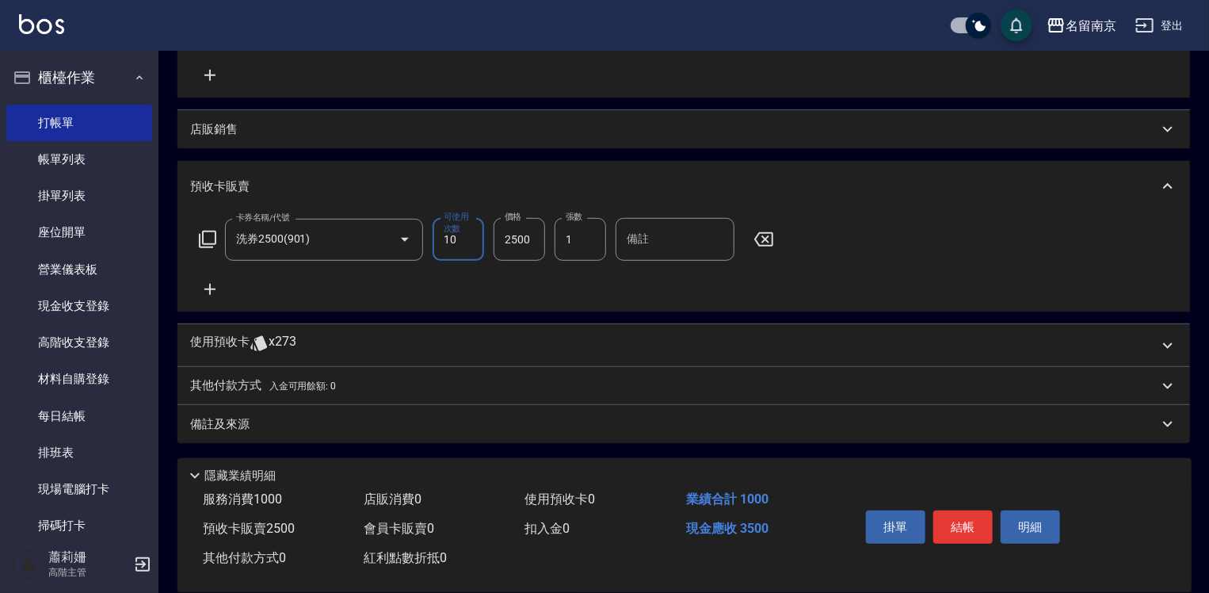
click at [507, 238] on input "2500" at bounding box center [520, 239] width 52 height 43
type input "3500"
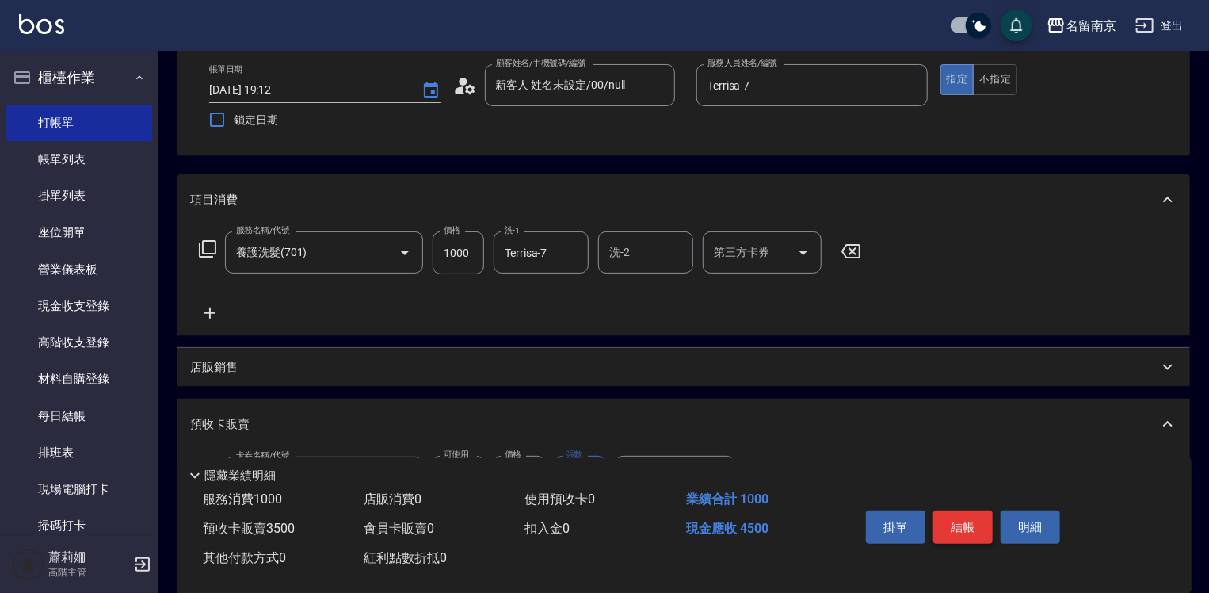
click at [960, 533] on button "結帳" at bounding box center [963, 526] width 59 height 33
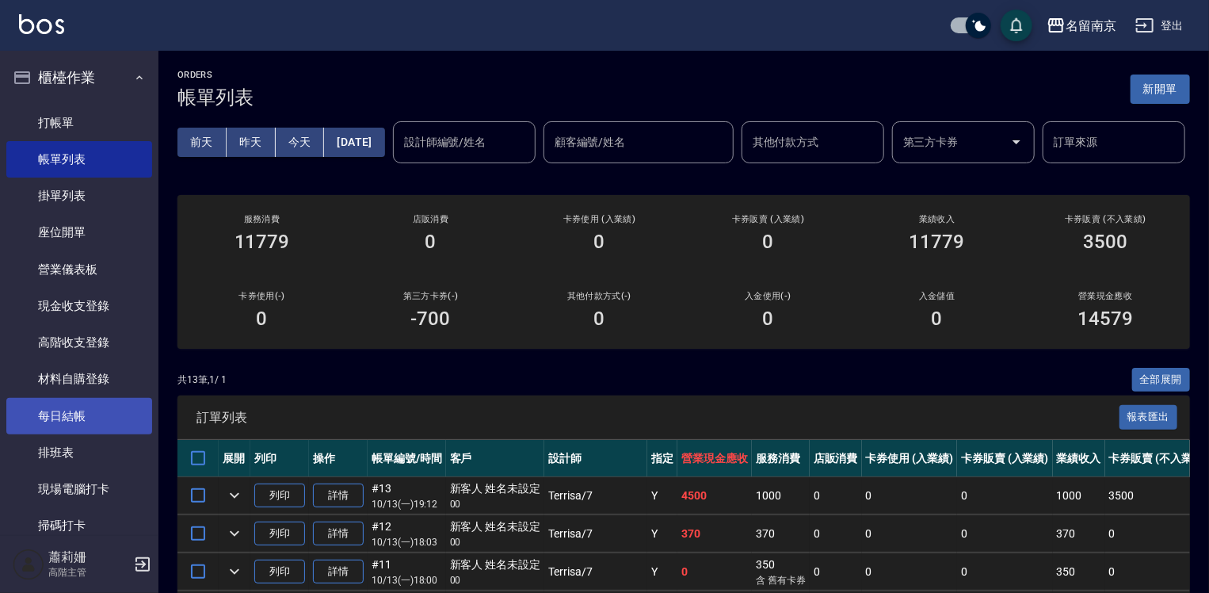
click at [77, 415] on link "每日結帳" at bounding box center [79, 416] width 146 height 36
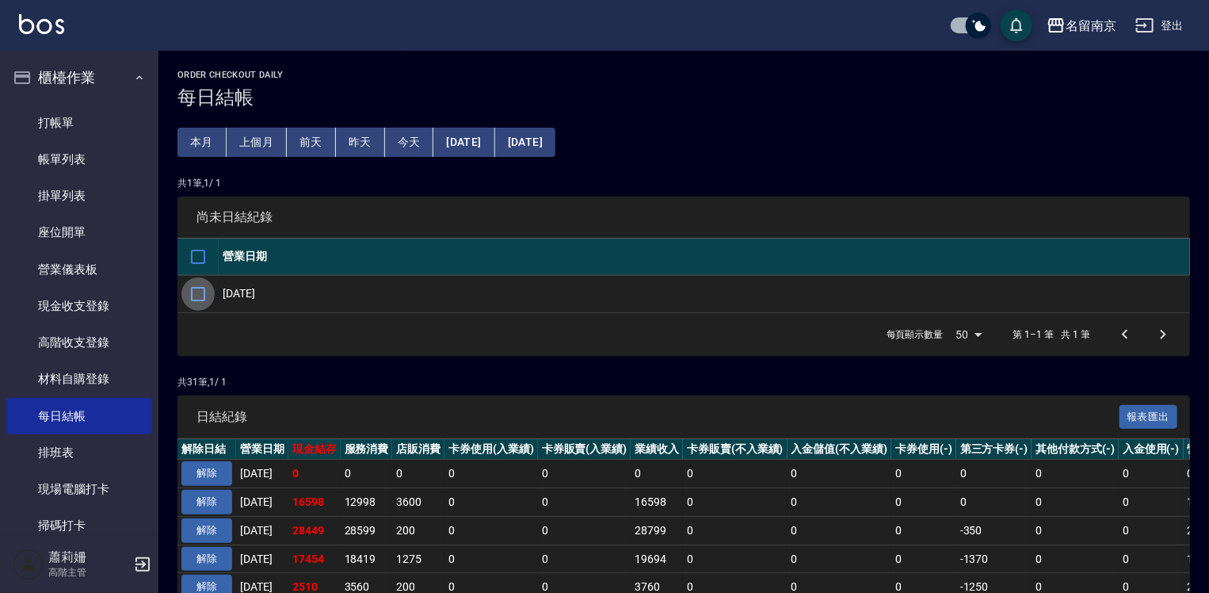
click at [194, 292] on input "checkbox" at bounding box center [197, 293] width 33 height 33
checkbox input "true"
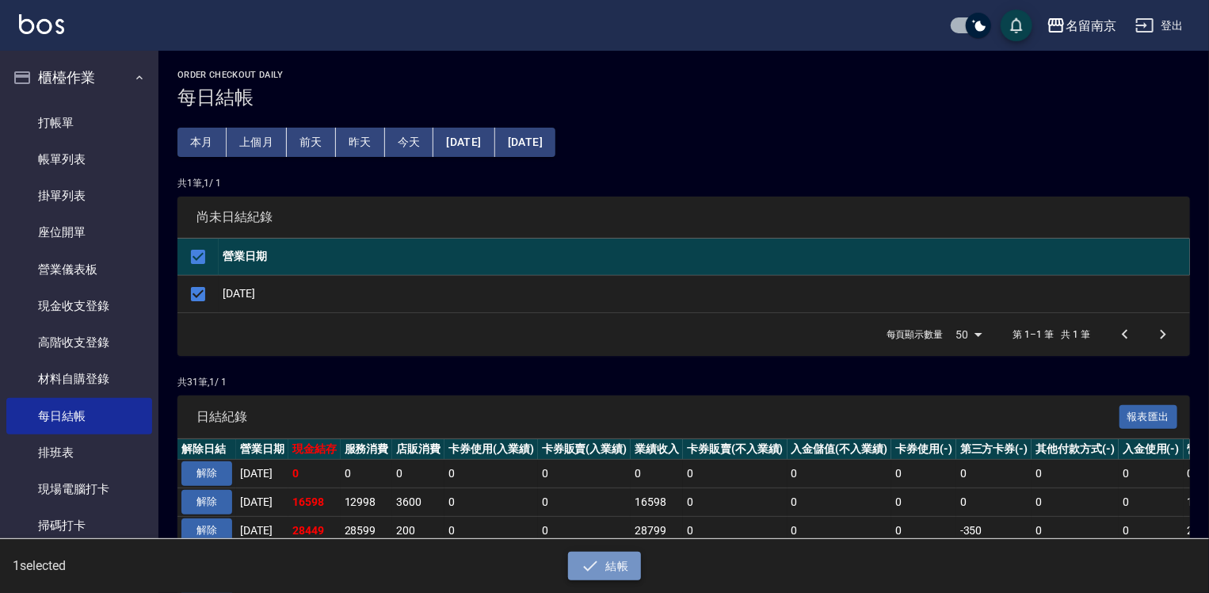
click at [621, 567] on button "結帳" at bounding box center [605, 566] width 74 height 29
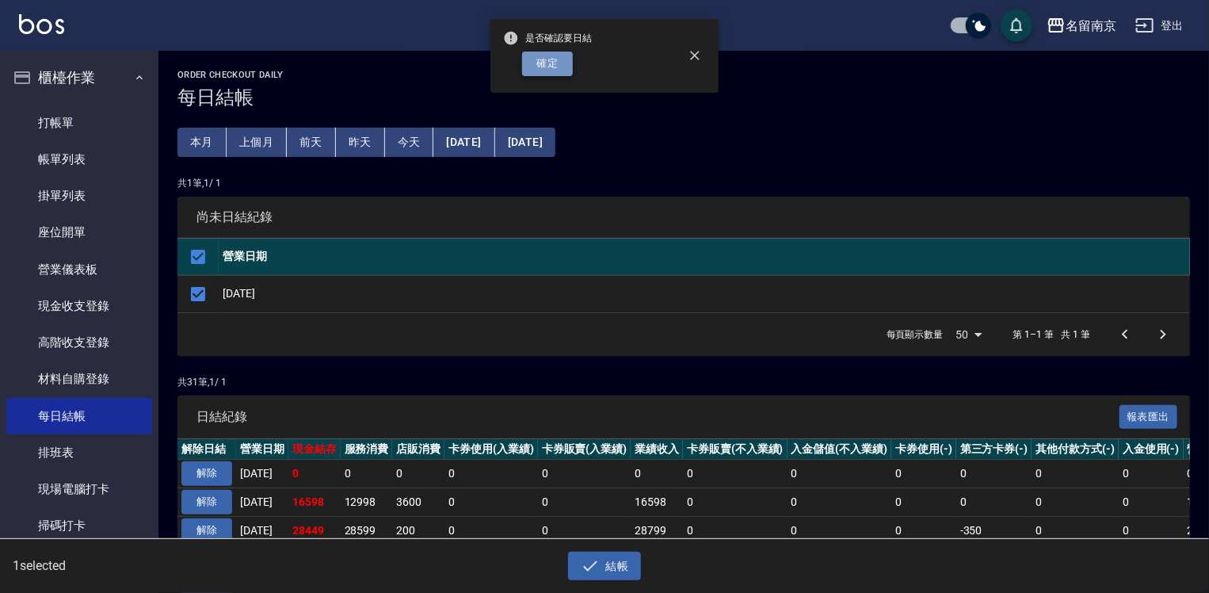
click at [541, 57] on button "確定" at bounding box center [547, 64] width 51 height 25
checkbox input "false"
